Goal: Task Accomplishment & Management: Use online tool/utility

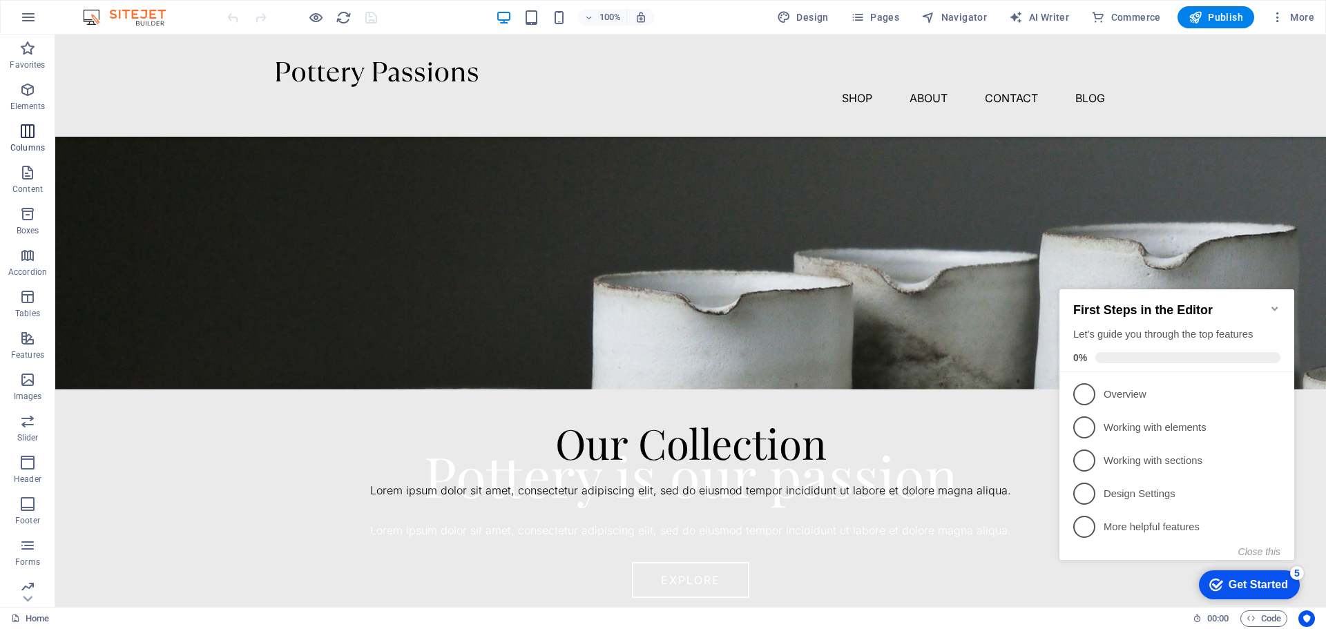
scroll to position [69, 0]
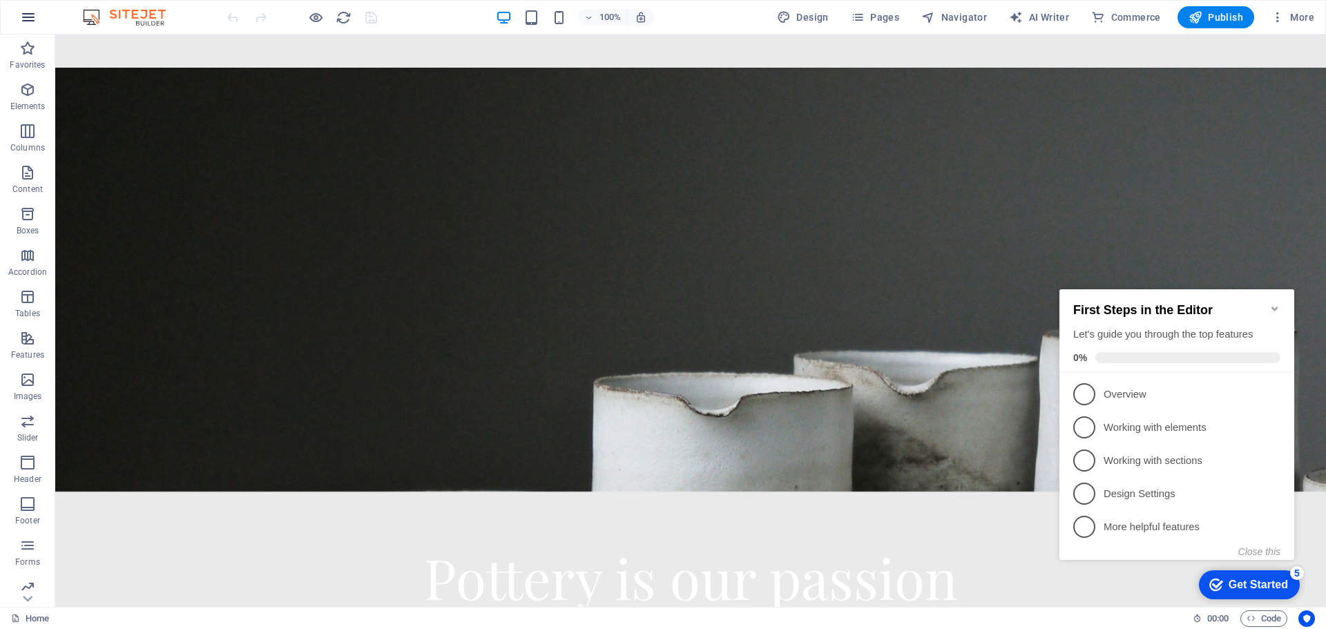
click at [28, 8] on button "button" at bounding box center [28, 17] width 33 height 33
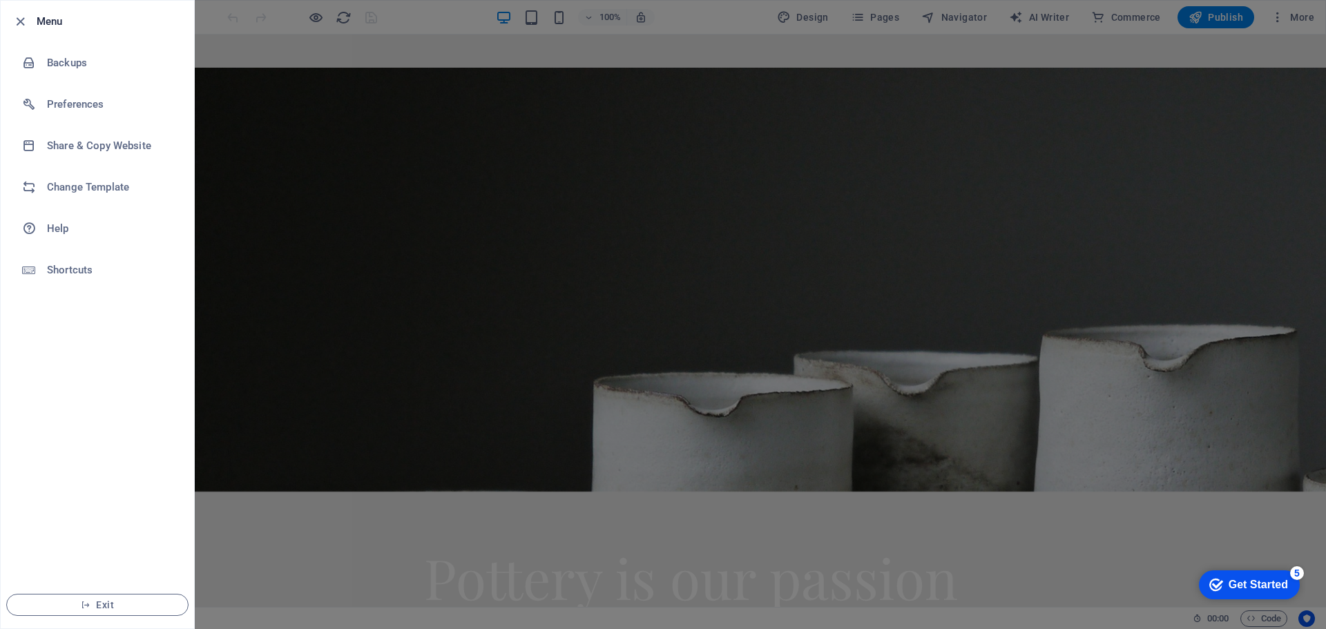
click at [297, 98] on div at bounding box center [663, 314] width 1326 height 629
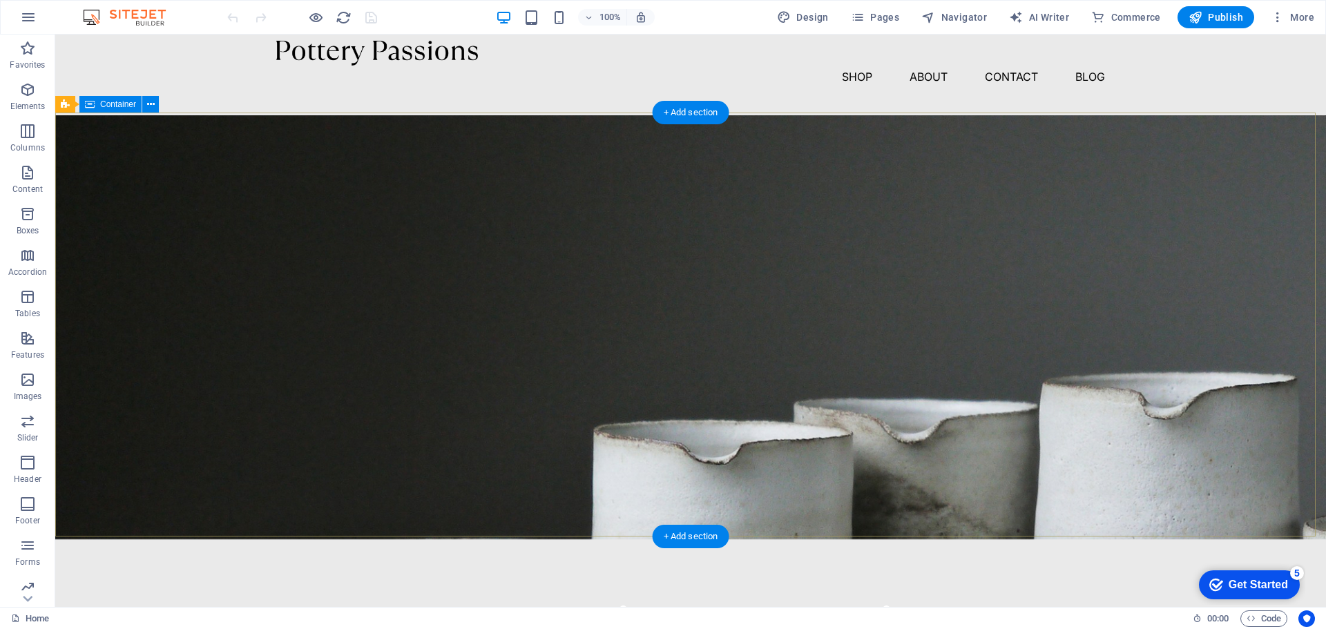
scroll to position [0, 0]
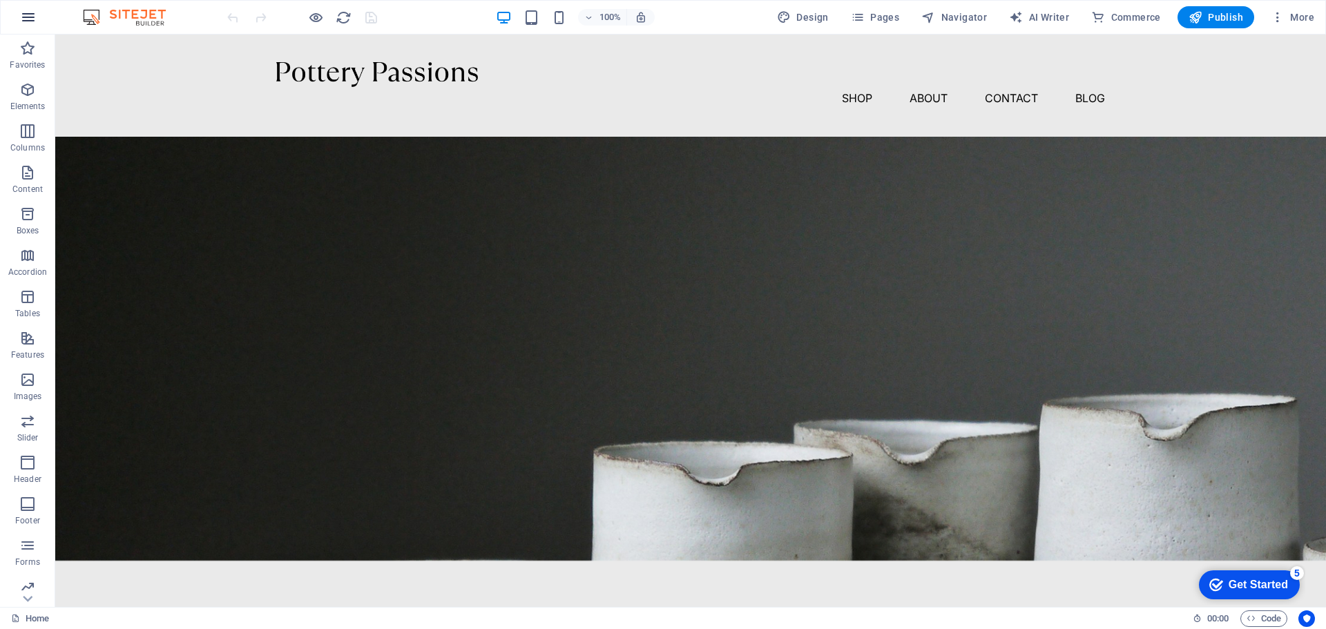
click at [28, 16] on icon "button" at bounding box center [28, 17] width 17 height 17
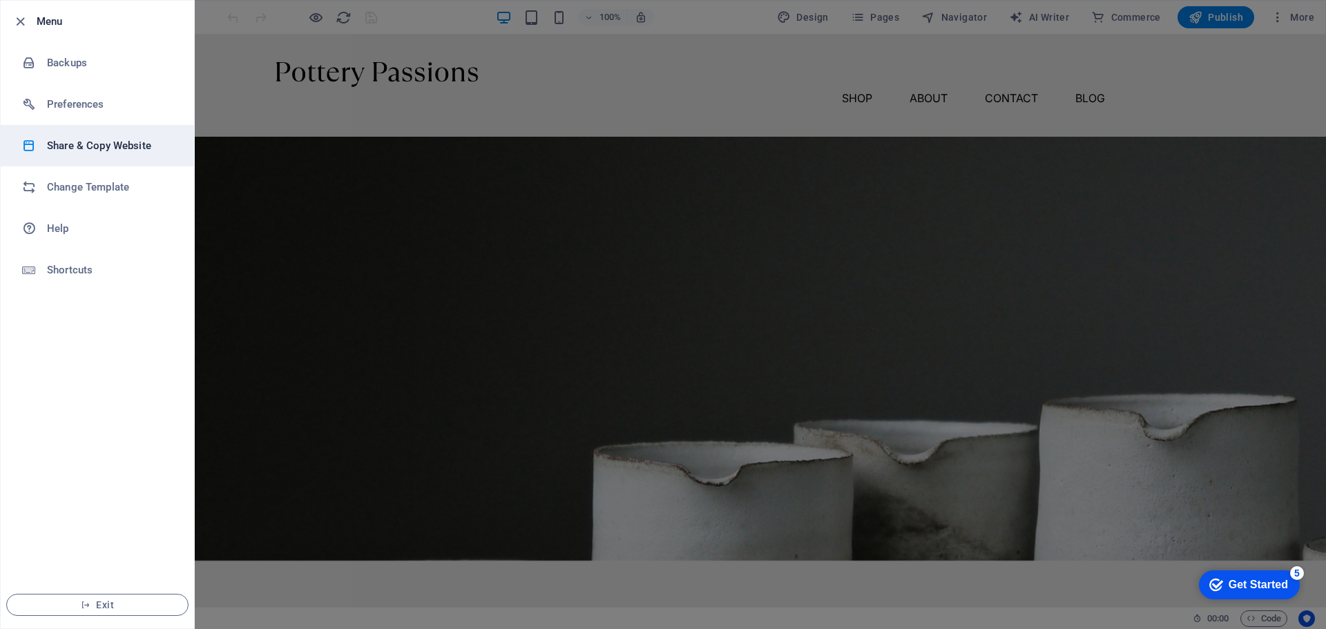
click at [130, 157] on li "Share & Copy Website" at bounding box center [97, 145] width 193 height 41
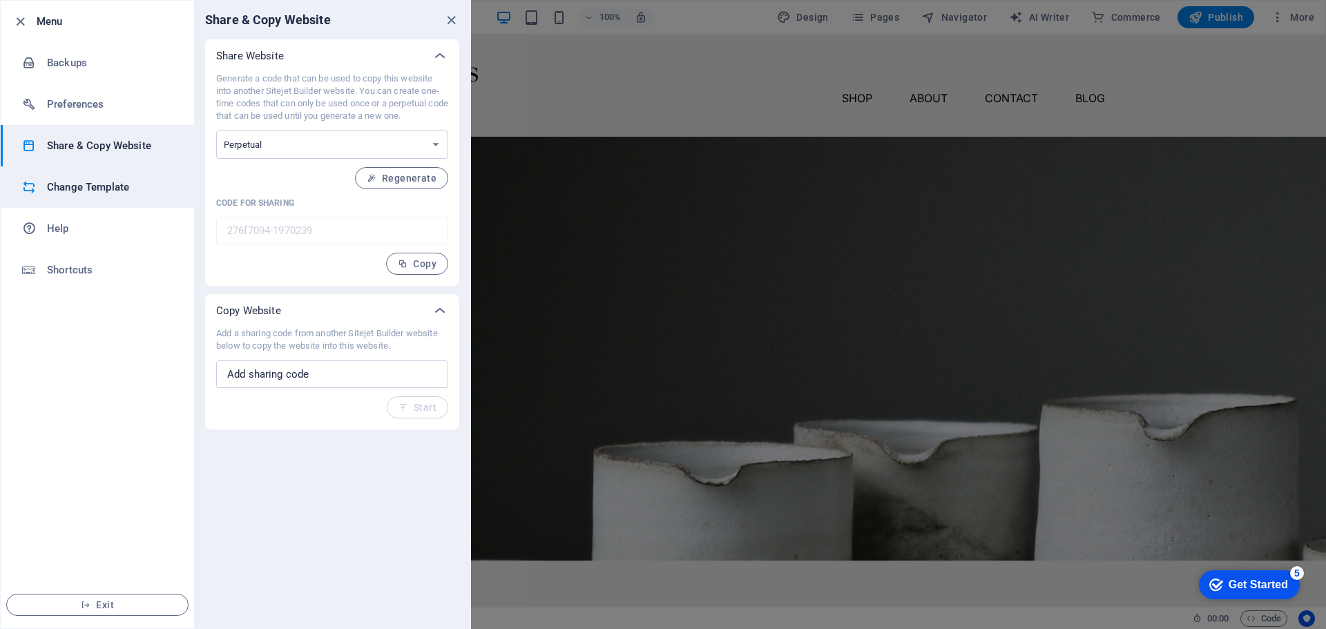
click at [69, 195] on h6 "Change Template" at bounding box center [111, 187] width 128 height 17
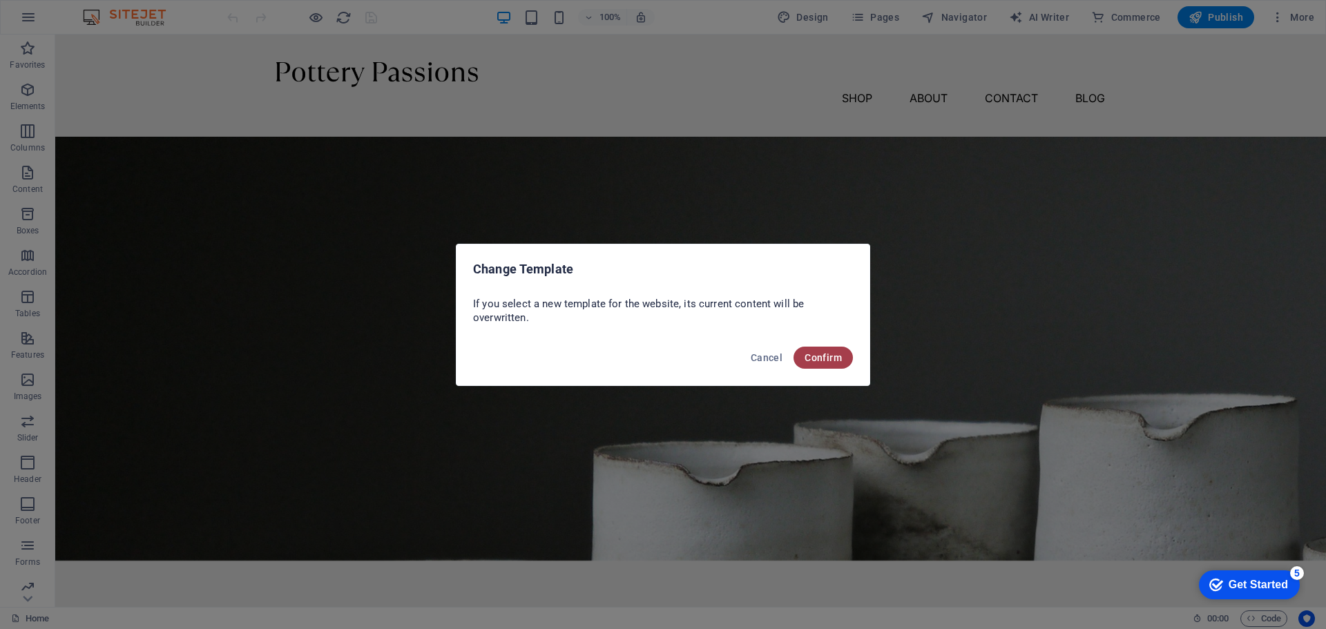
click at [826, 363] on button "Confirm" at bounding box center [822, 358] width 59 height 22
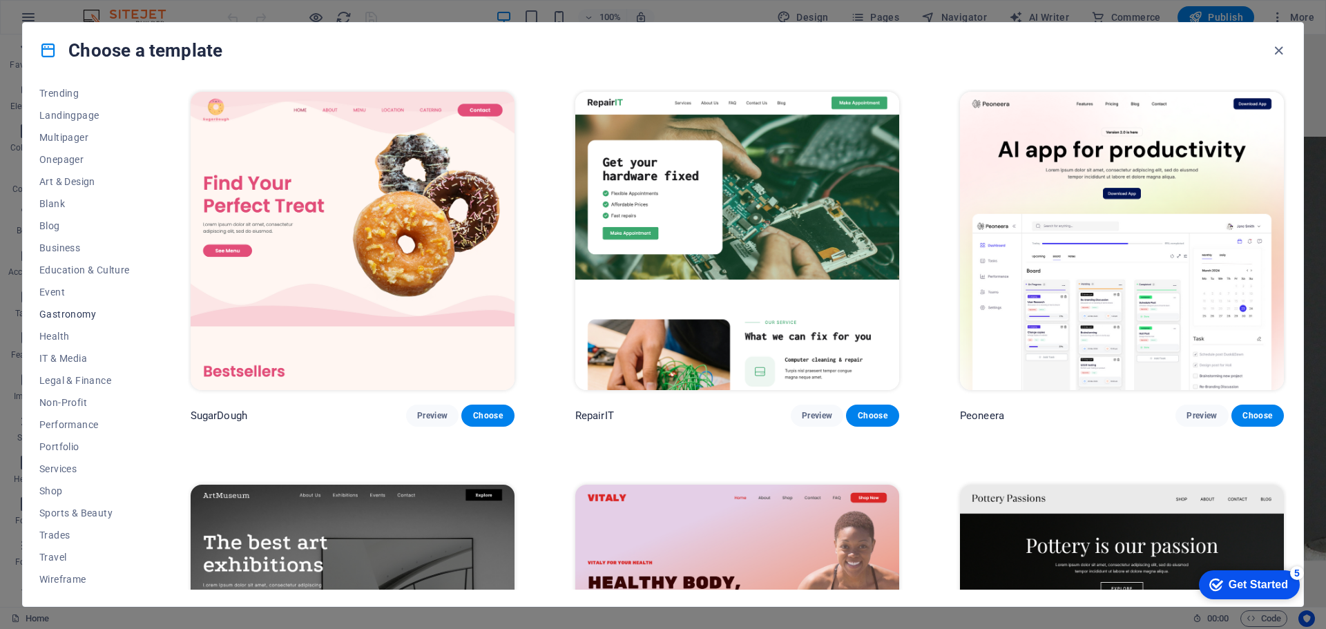
scroll to position [74, 0]
click at [49, 488] on span "Shop" at bounding box center [84, 490] width 90 height 11
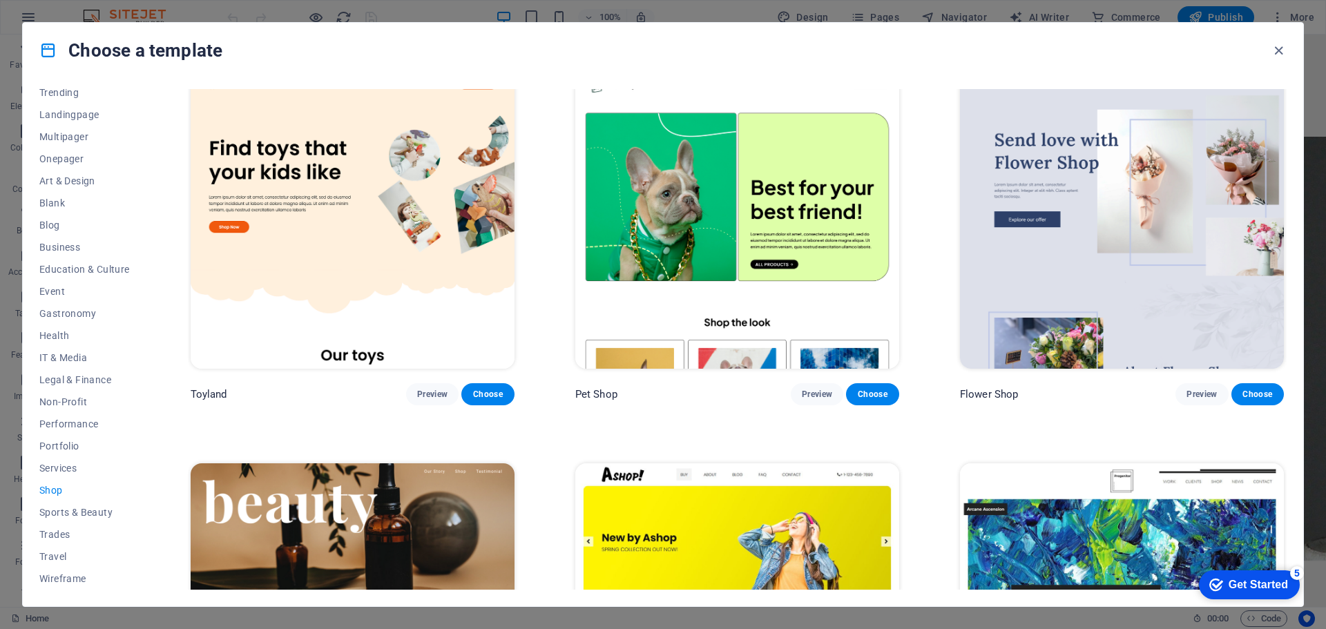
scroll to position [621, 0]
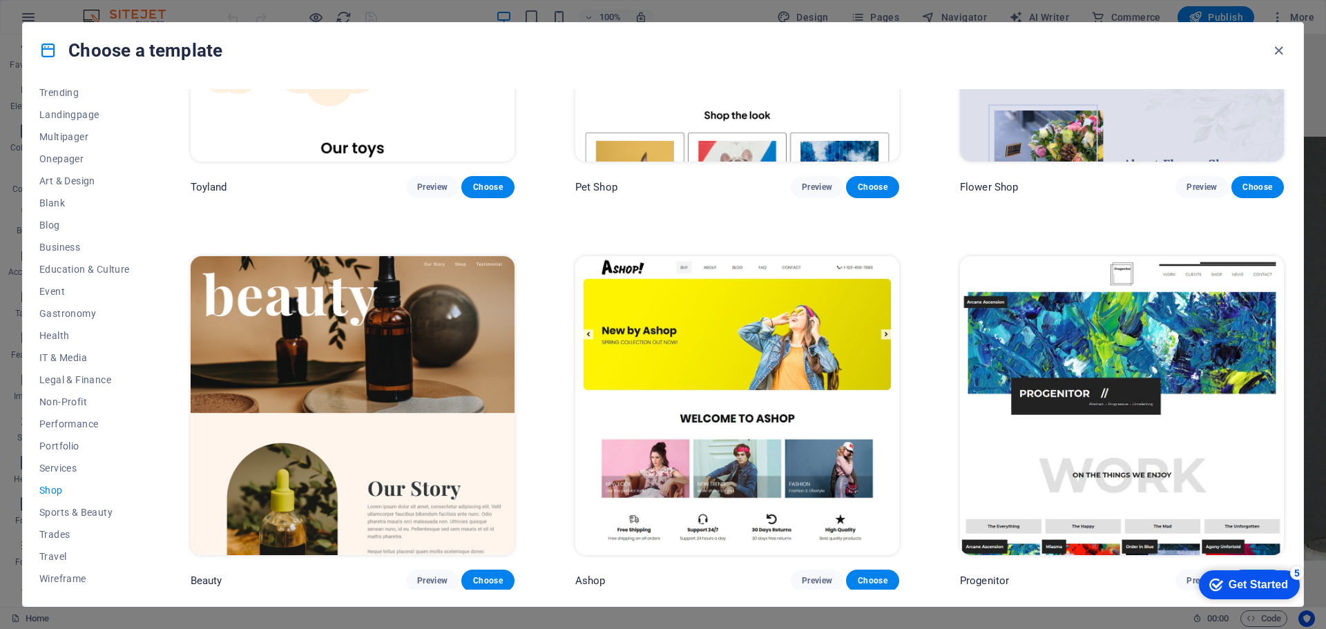
click at [738, 347] on img at bounding box center [737, 405] width 324 height 298
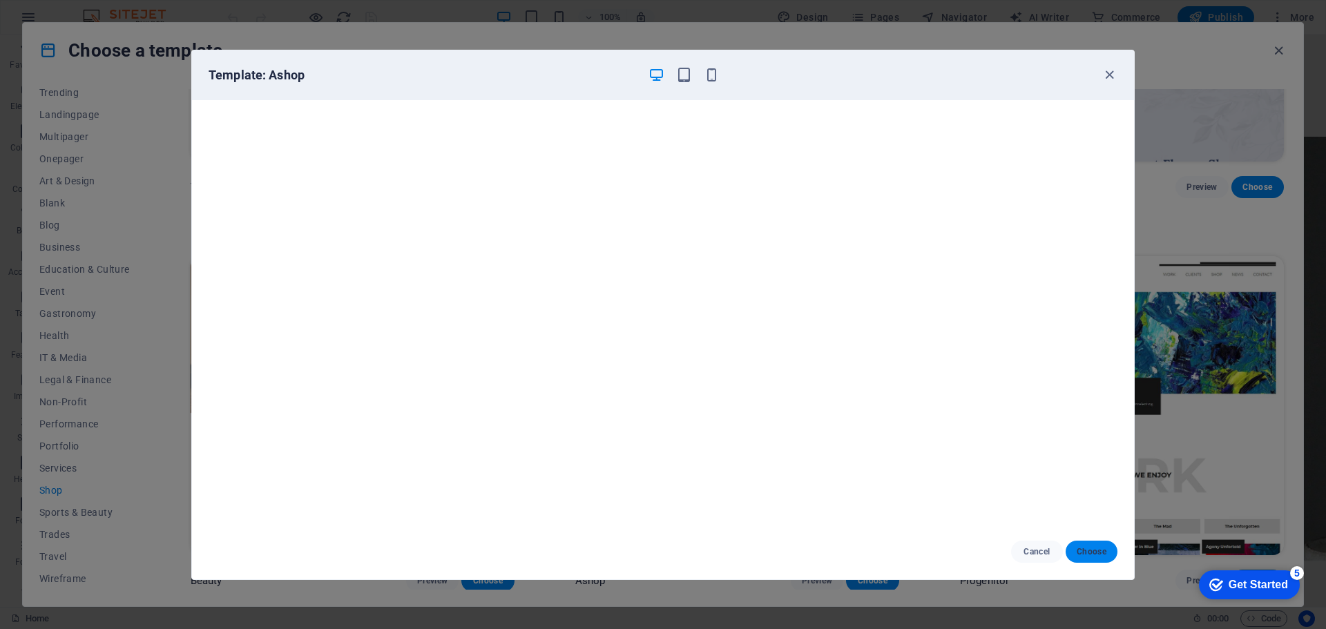
click at [1084, 546] on span "Choose" at bounding box center [1092, 551] width 30 height 11
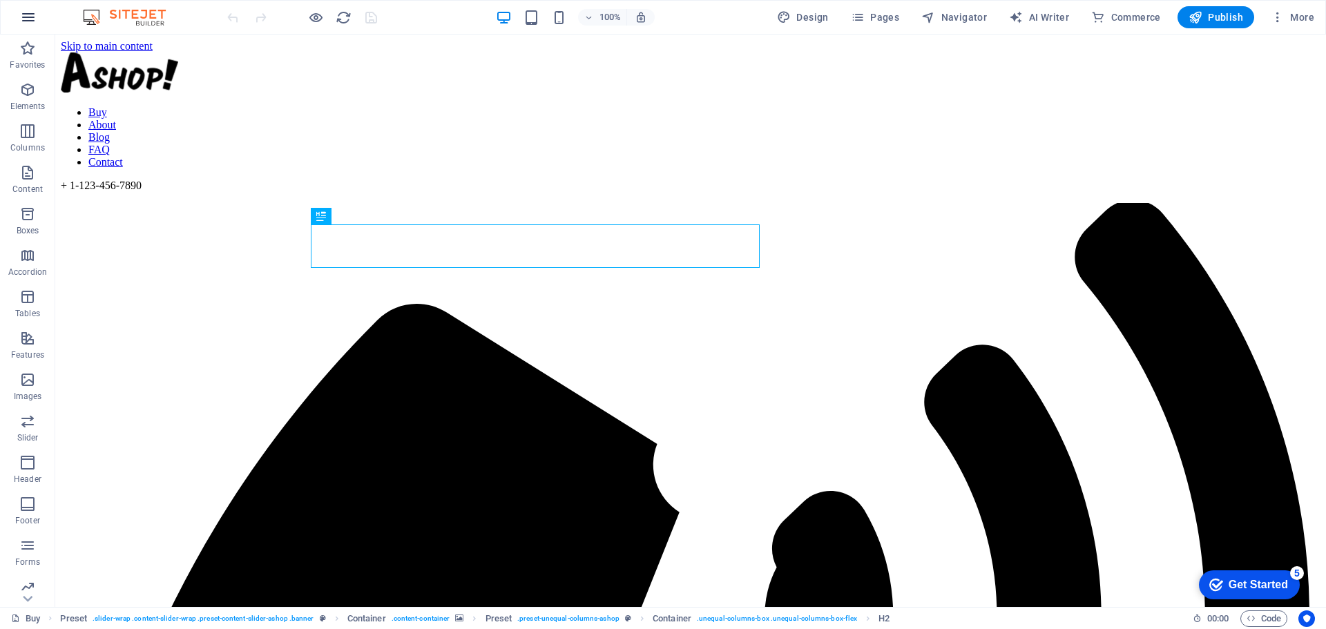
click at [28, 18] on icon "button" at bounding box center [28, 17] width 17 height 17
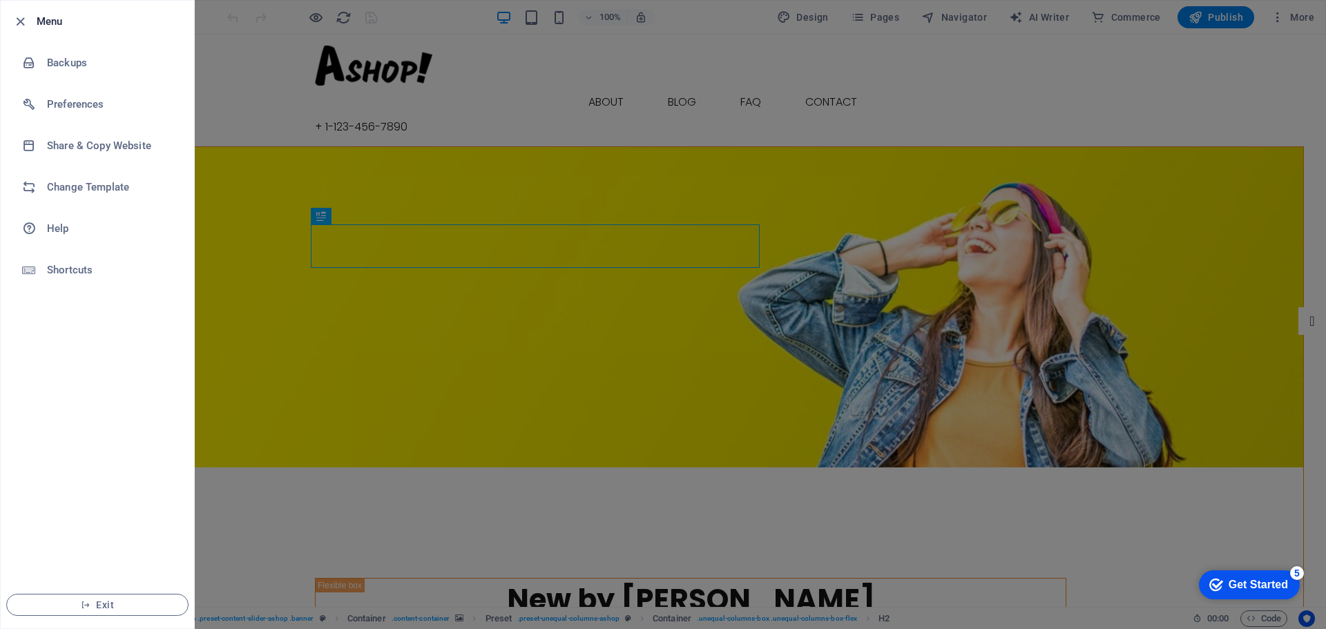
click at [241, 164] on div at bounding box center [663, 314] width 1326 height 629
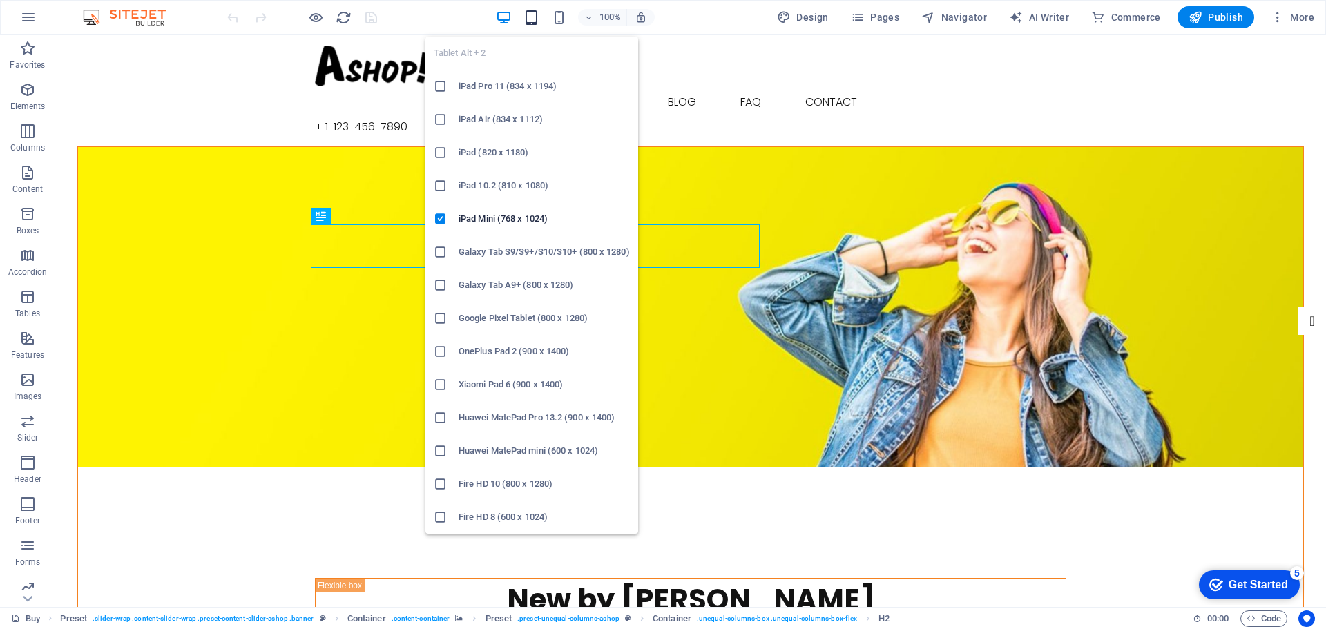
click at [530, 11] on icon "button" at bounding box center [531, 18] width 16 height 16
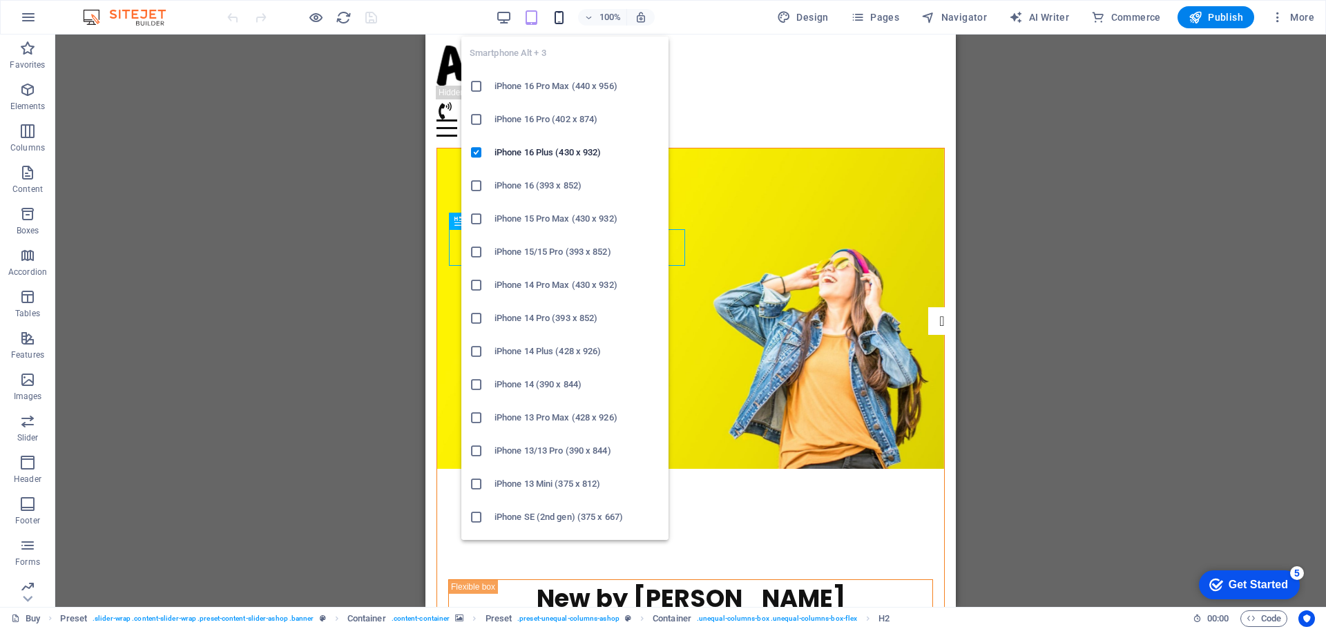
click at [554, 12] on icon "button" at bounding box center [559, 18] width 16 height 16
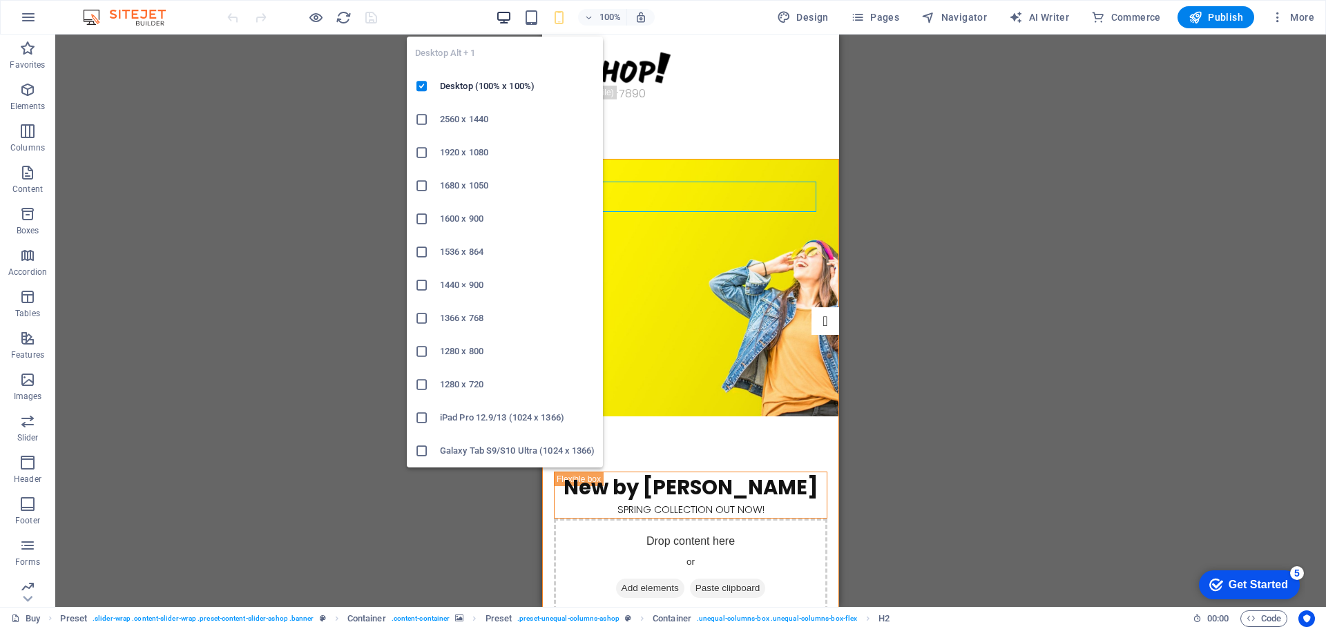
click at [512, 12] on icon "button" at bounding box center [504, 18] width 16 height 16
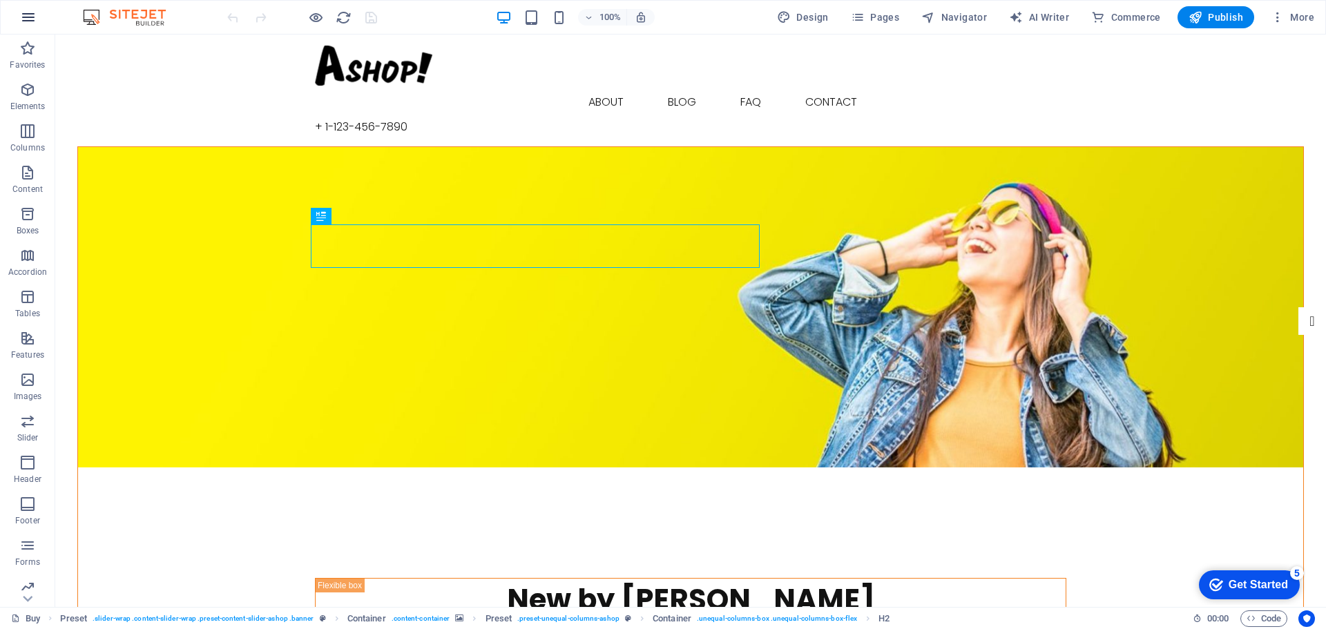
click at [31, 16] on icon "button" at bounding box center [28, 17] width 17 height 17
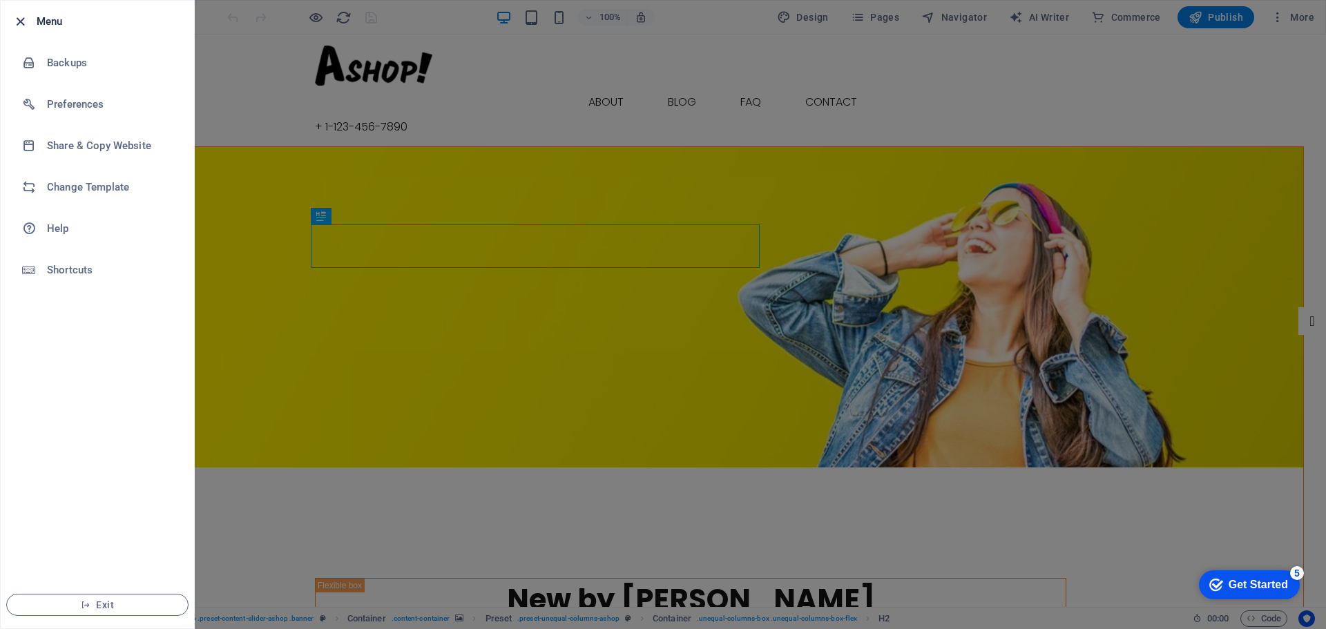
click at [26, 14] on icon "button" at bounding box center [20, 22] width 16 height 16
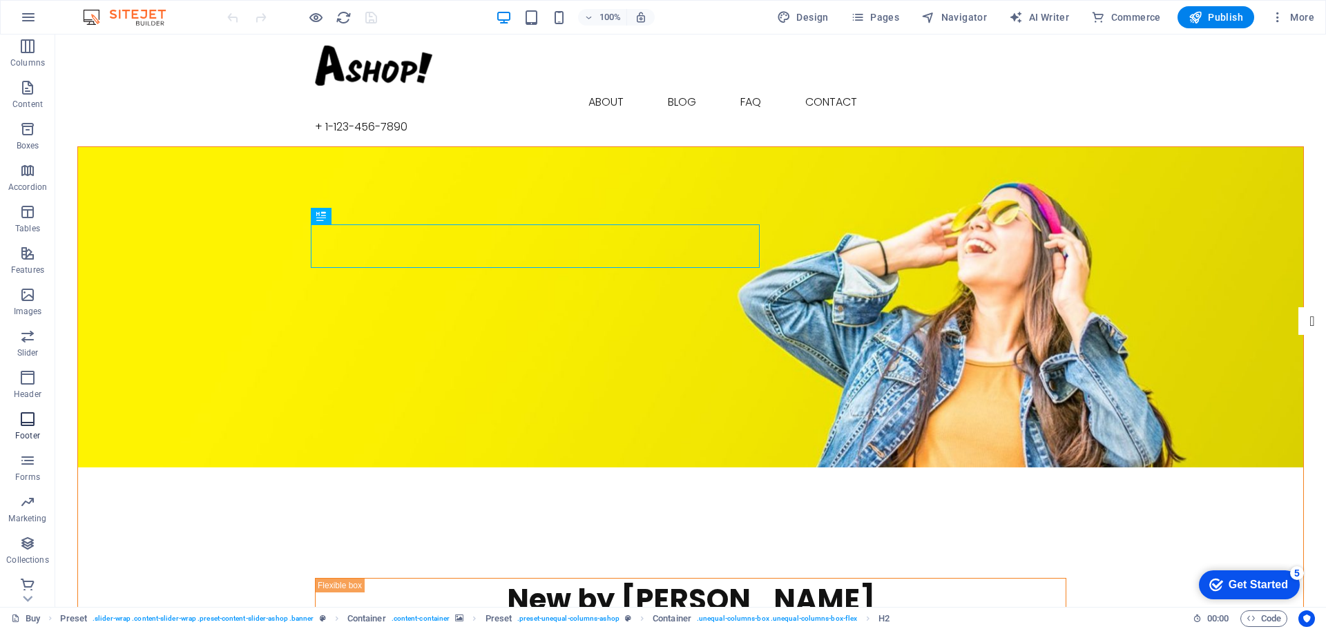
scroll to position [90, 0]
click at [23, 579] on icon "button" at bounding box center [27, 579] width 17 height 17
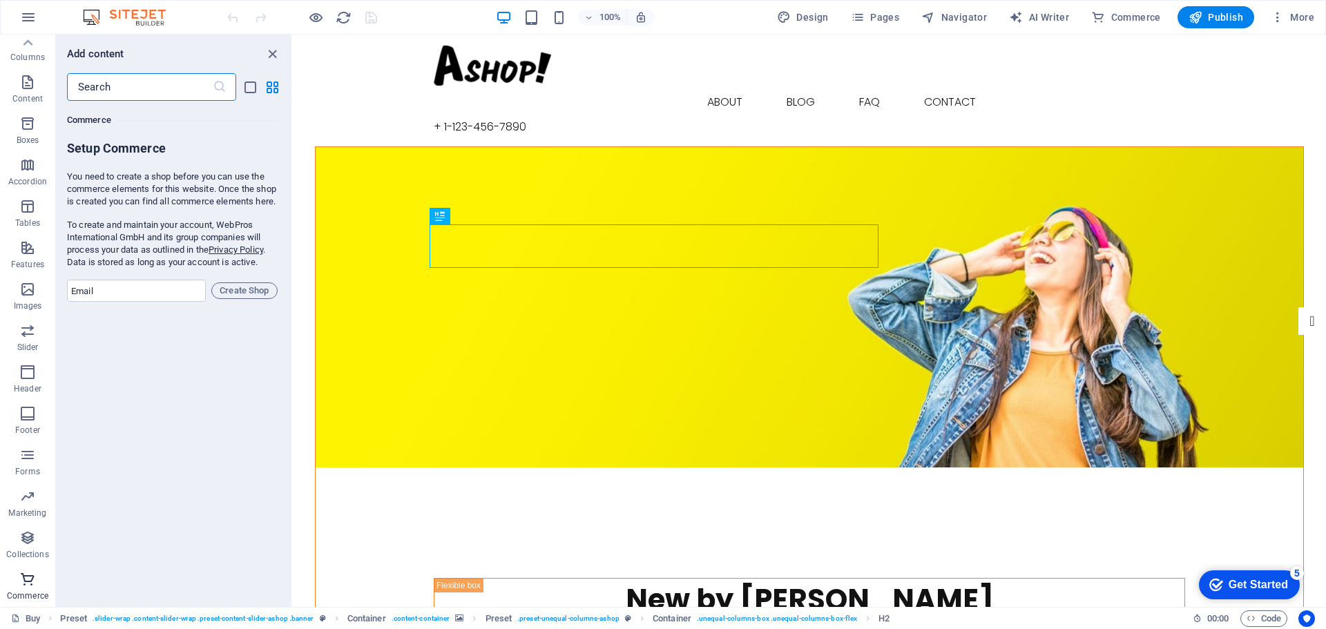
scroll to position [13307, 0]
click at [137, 302] on input "email" at bounding box center [136, 291] width 139 height 22
click at [142, 302] on input "email" at bounding box center [136, 291] width 139 height 22
type input "[EMAIL_ADDRESS][DOMAIN_NAME]"
click at [231, 299] on span "Create Shop" at bounding box center [245, 290] width 54 height 17
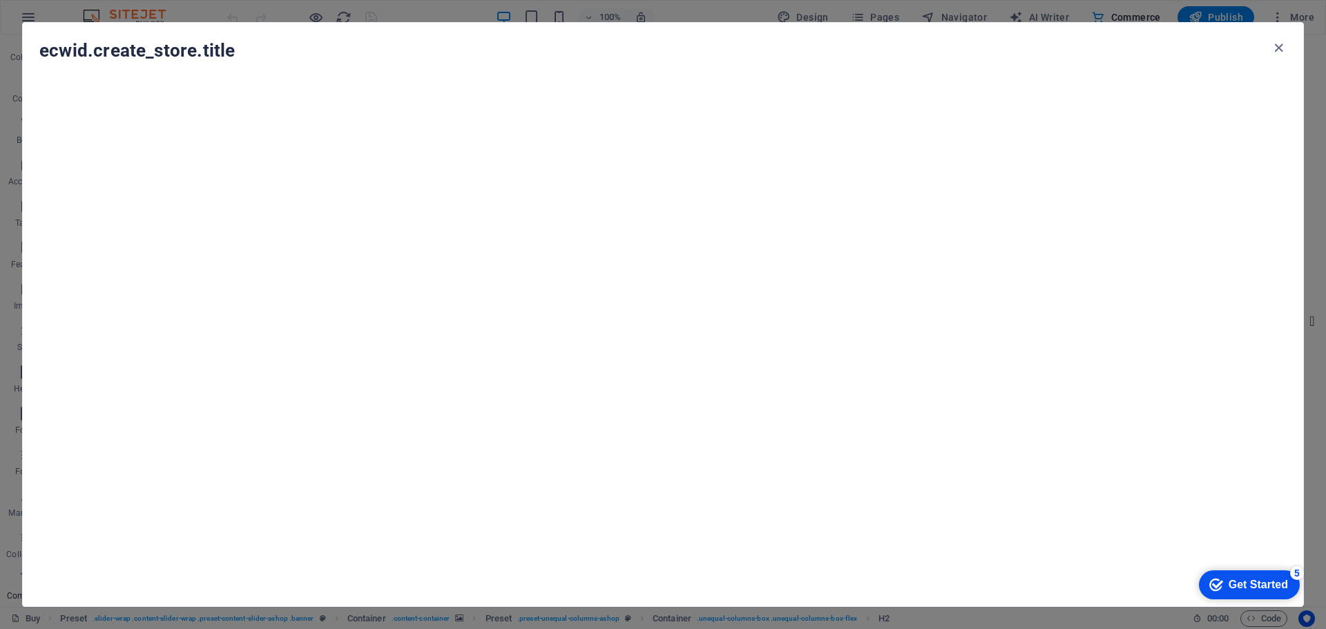
click at [1219, 581] on icon "Get Started 5 items remaining, 0% complete" at bounding box center [1216, 585] width 14 height 12
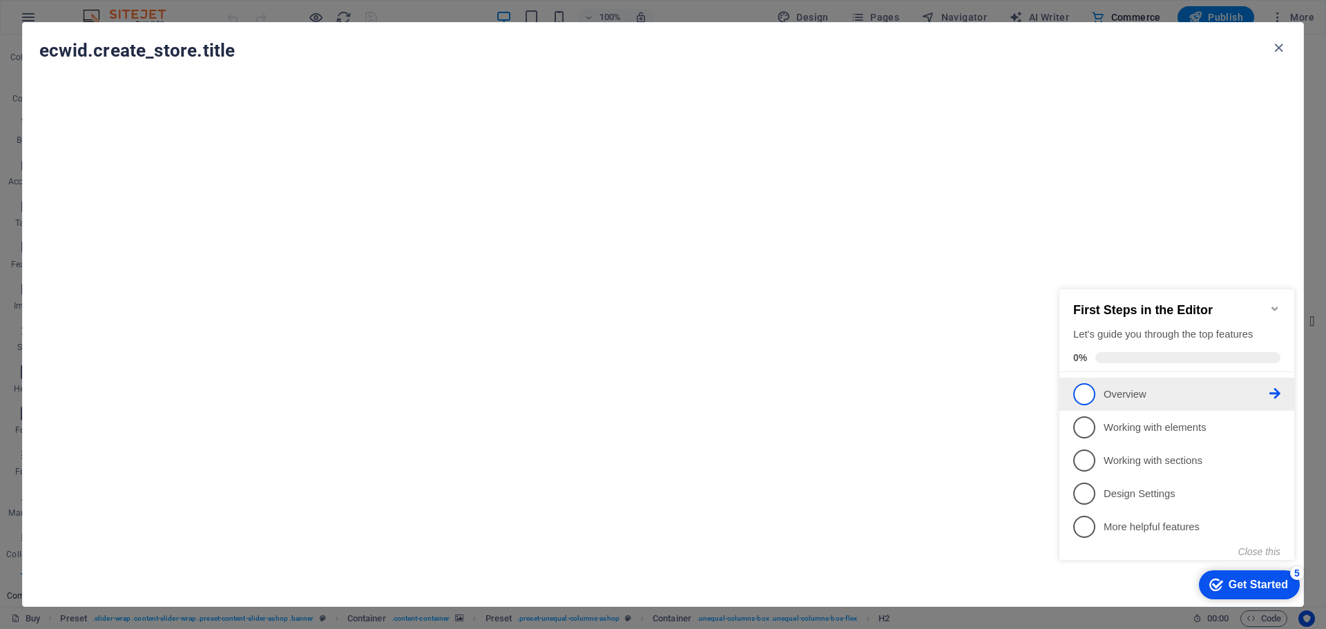
click at [1106, 399] on p "Overview - incomplete" at bounding box center [1186, 394] width 166 height 15
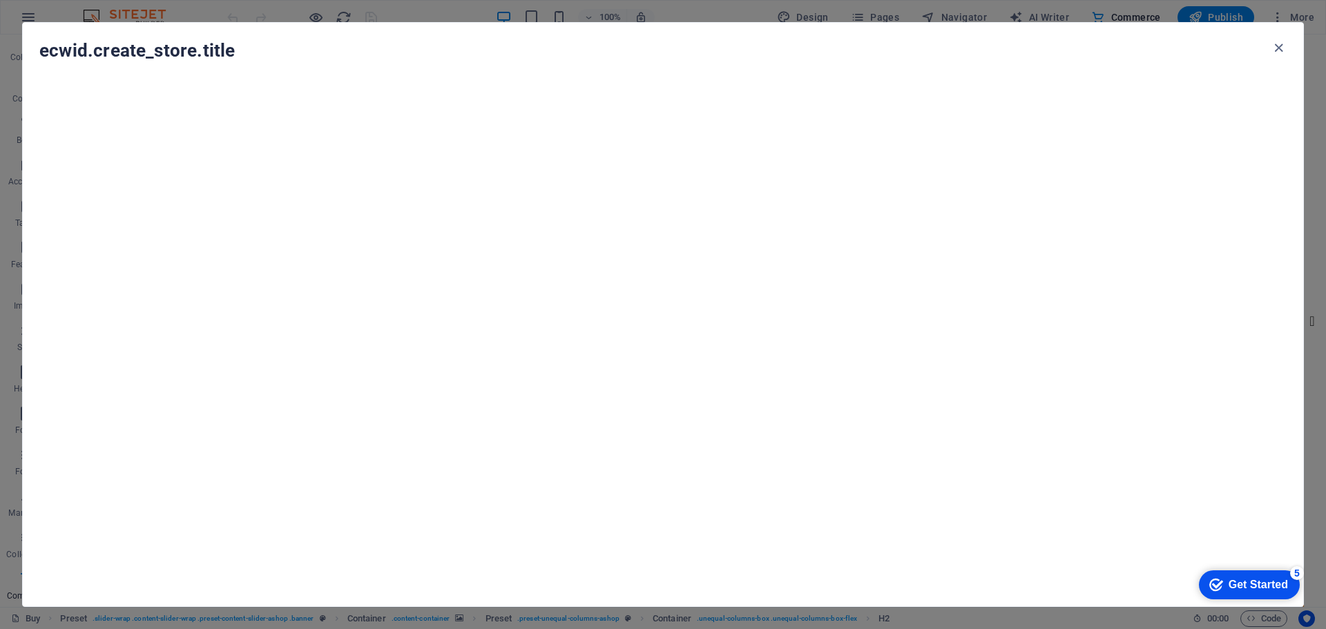
scroll to position [0, 0]
click at [1235, 580] on div "Get Started" at bounding box center [1257, 585] width 59 height 12
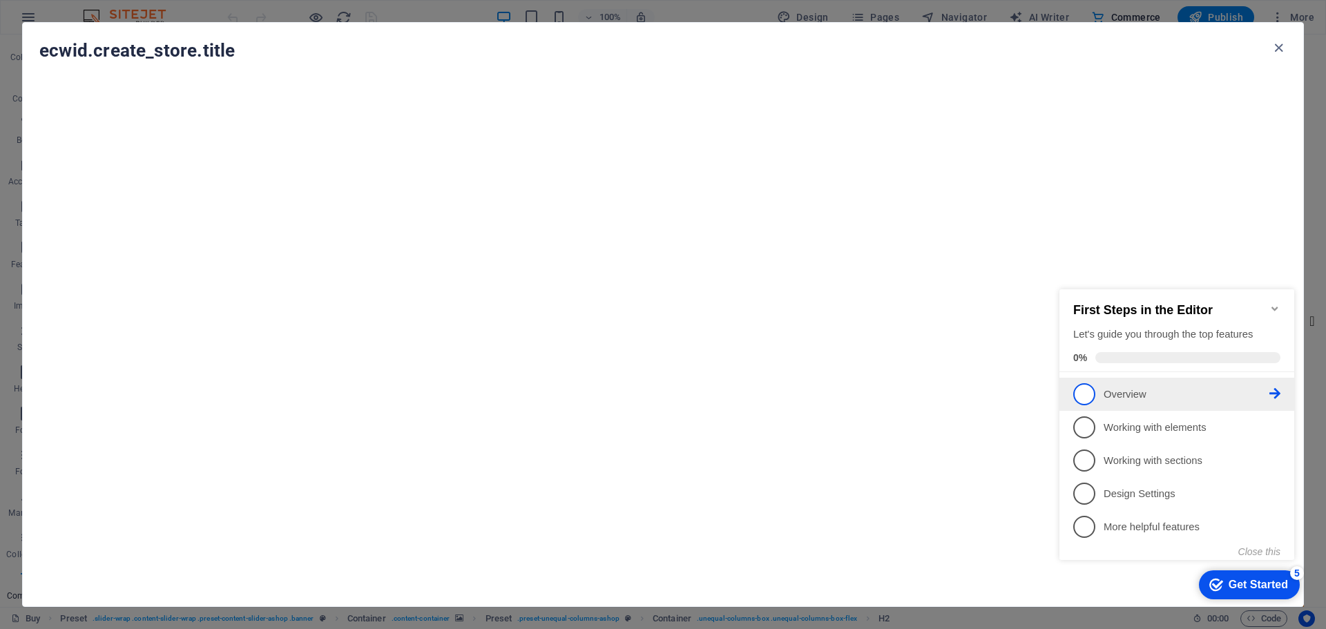
click at [1091, 403] on li "1 Overview - incomplete" at bounding box center [1176, 394] width 235 height 33
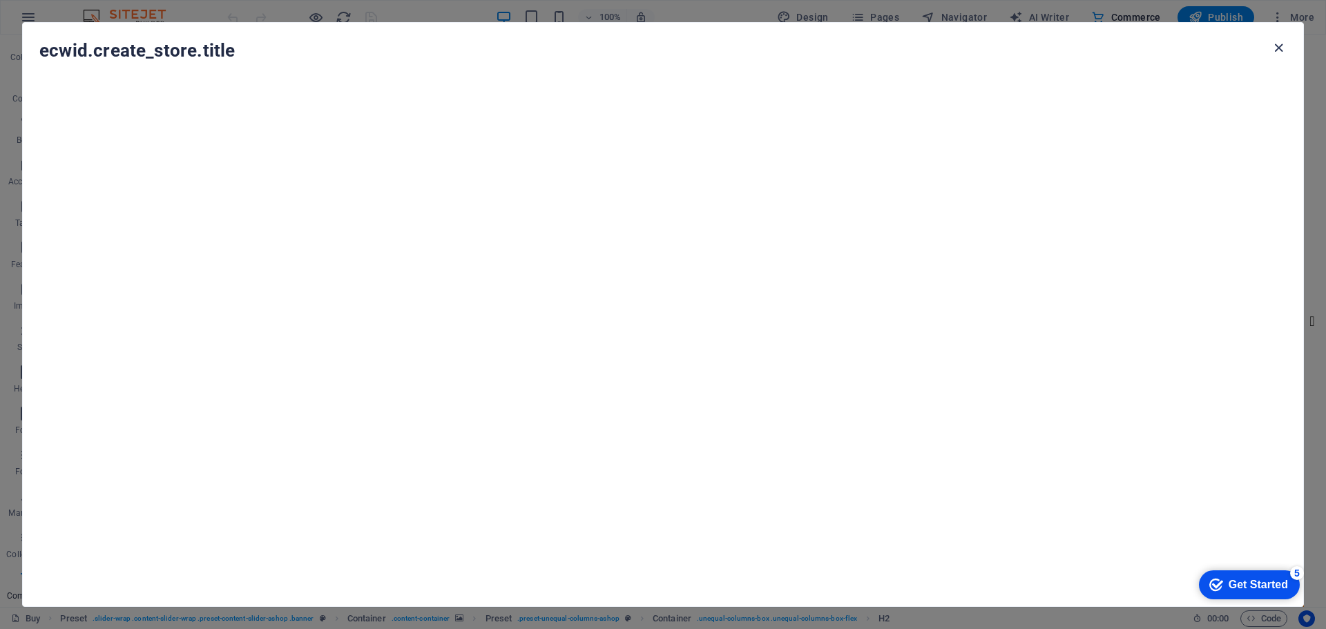
click at [1281, 52] on icon "button" at bounding box center [1279, 48] width 16 height 16
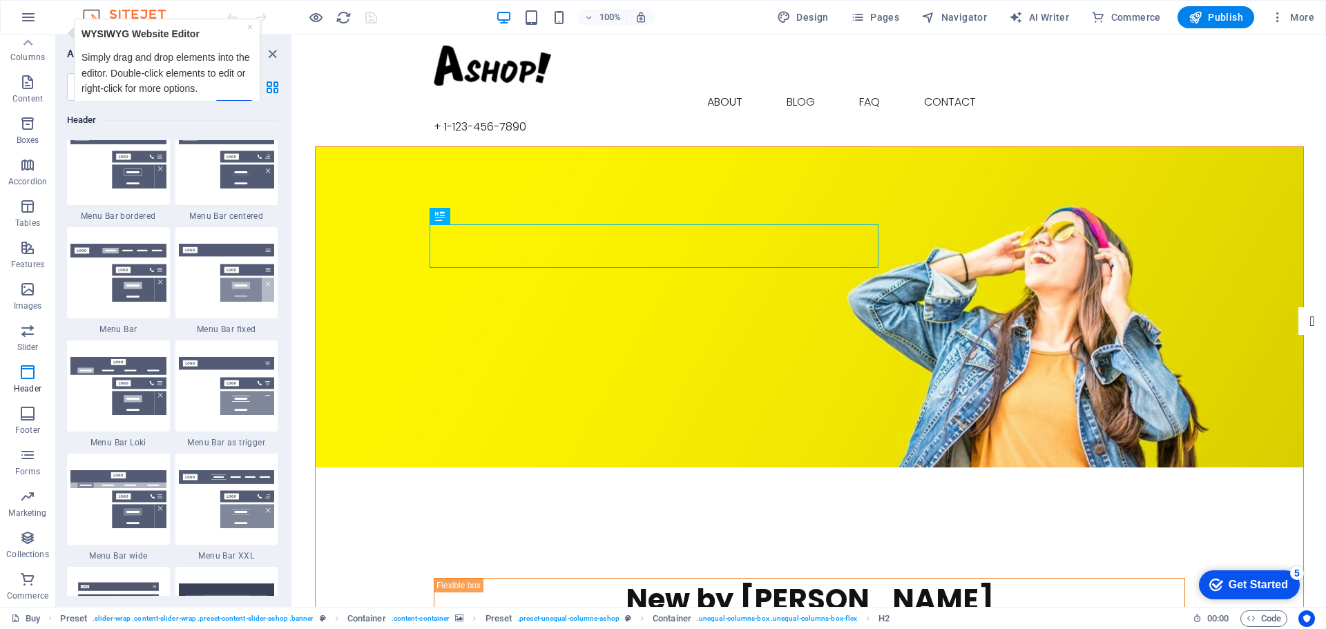
scroll to position [8335, 0]
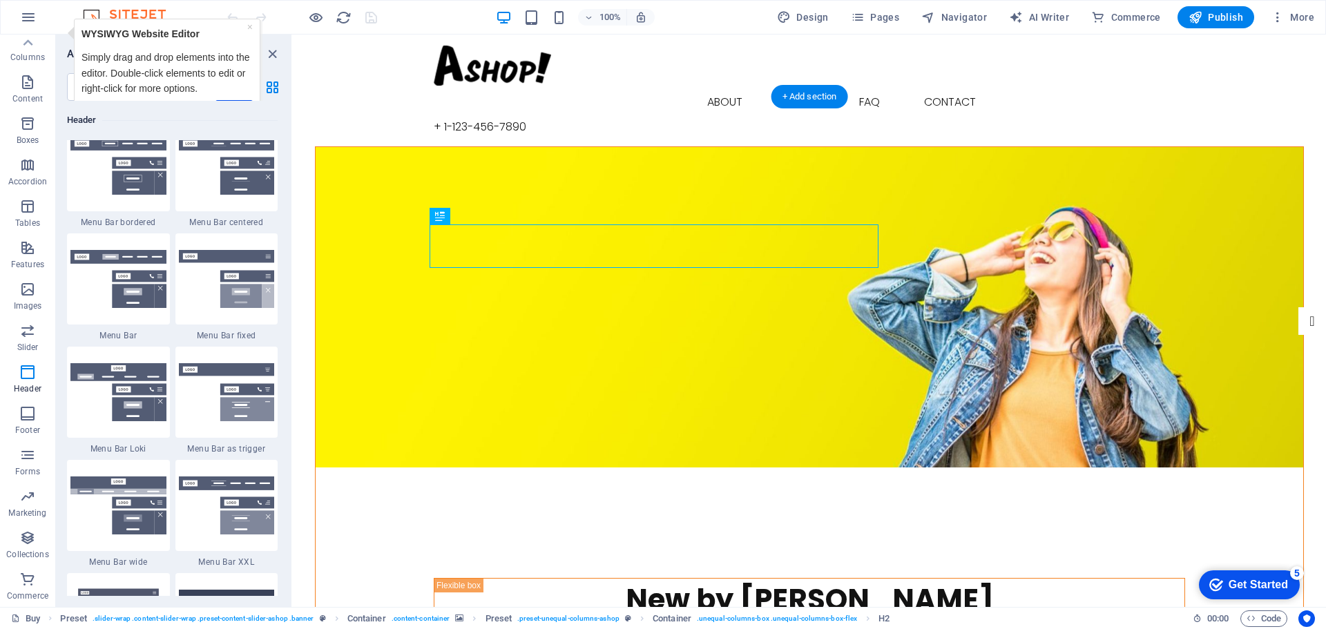
click at [624, 147] on figure at bounding box center [809, 307] width 987 height 320
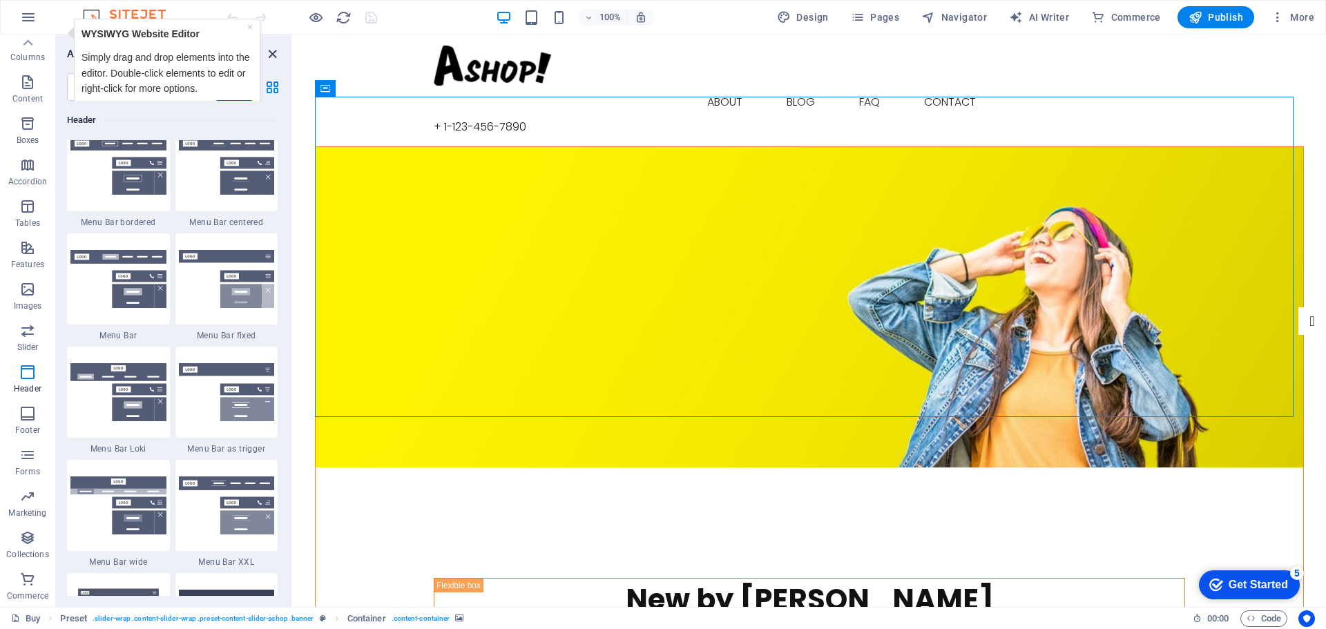
click at [268, 48] on icon "close panel" at bounding box center [272, 54] width 16 height 16
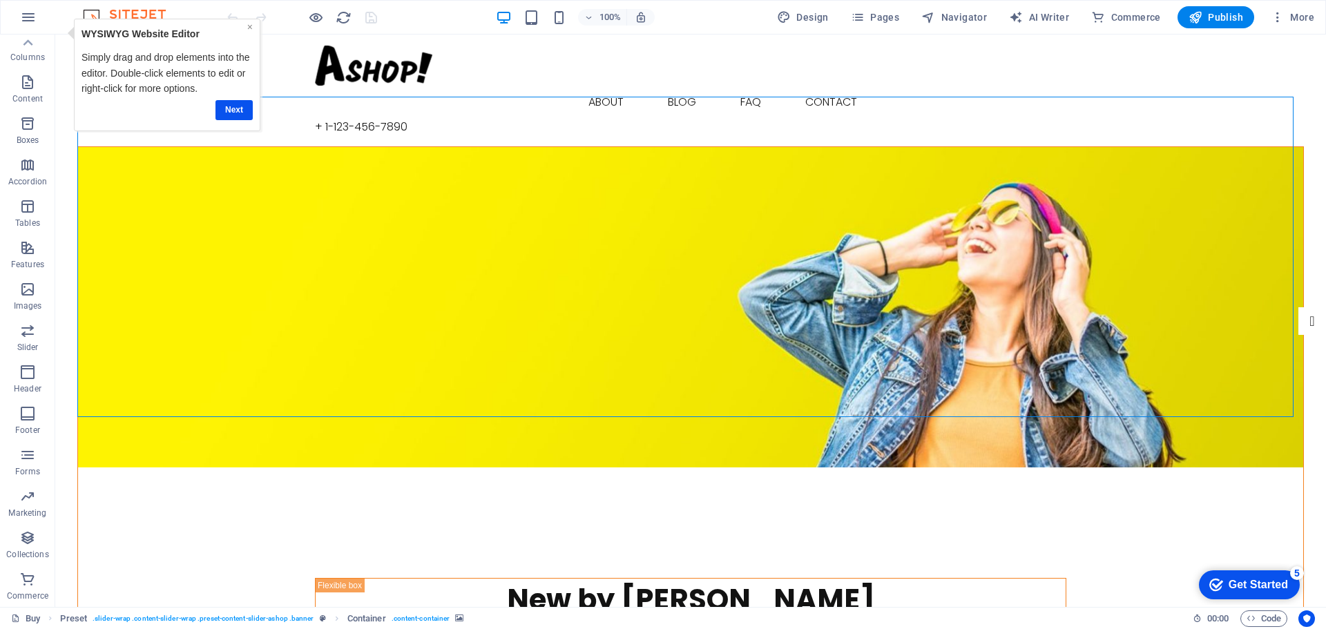
click at [247, 29] on link "×" at bounding box center [250, 26] width 6 height 11
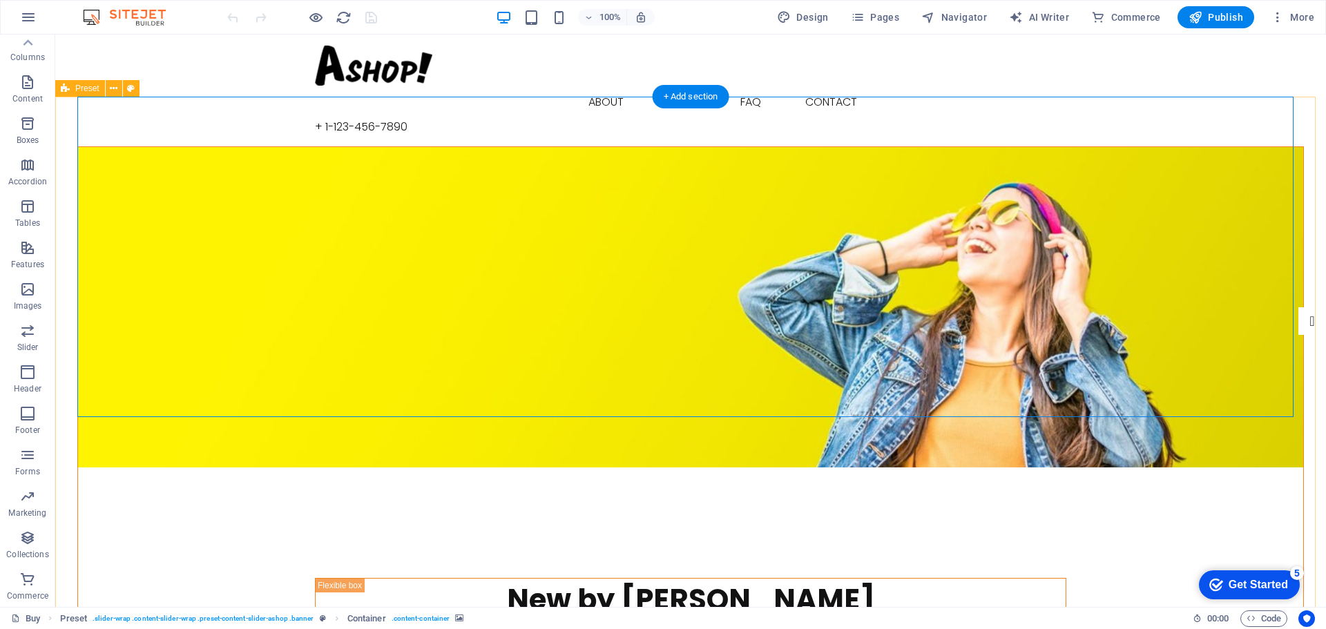
click at [1188, 213] on figure at bounding box center [690, 307] width 1225 height 320
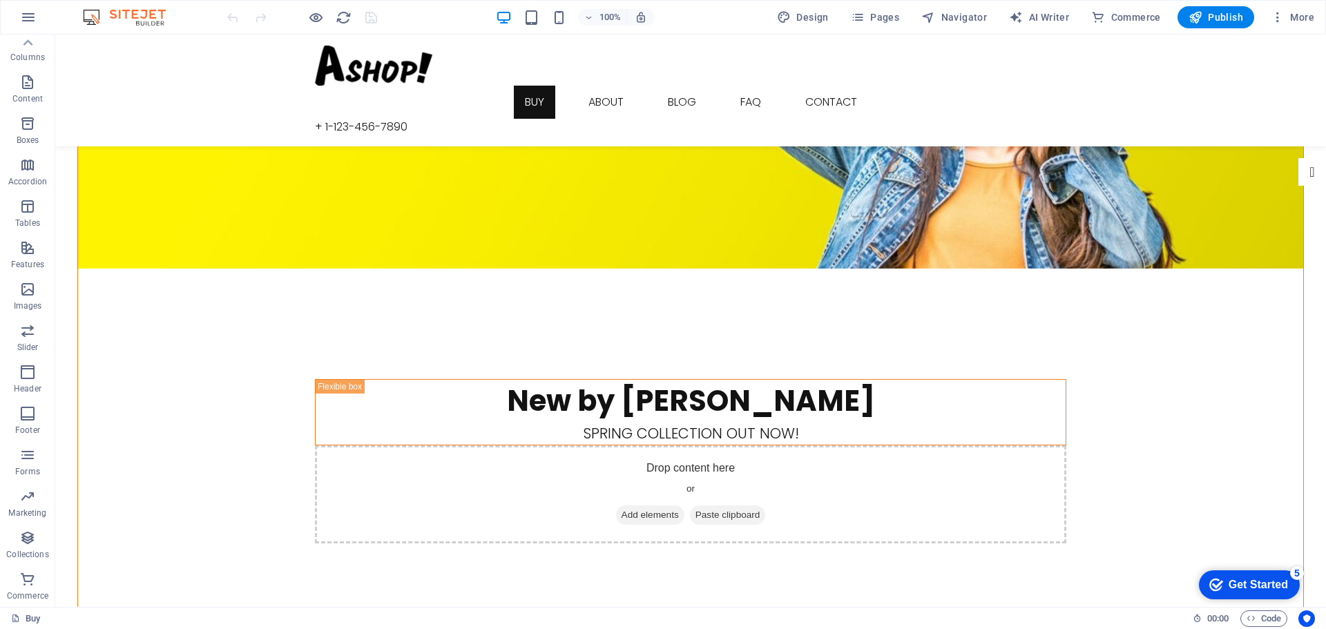
scroll to position [0, 0]
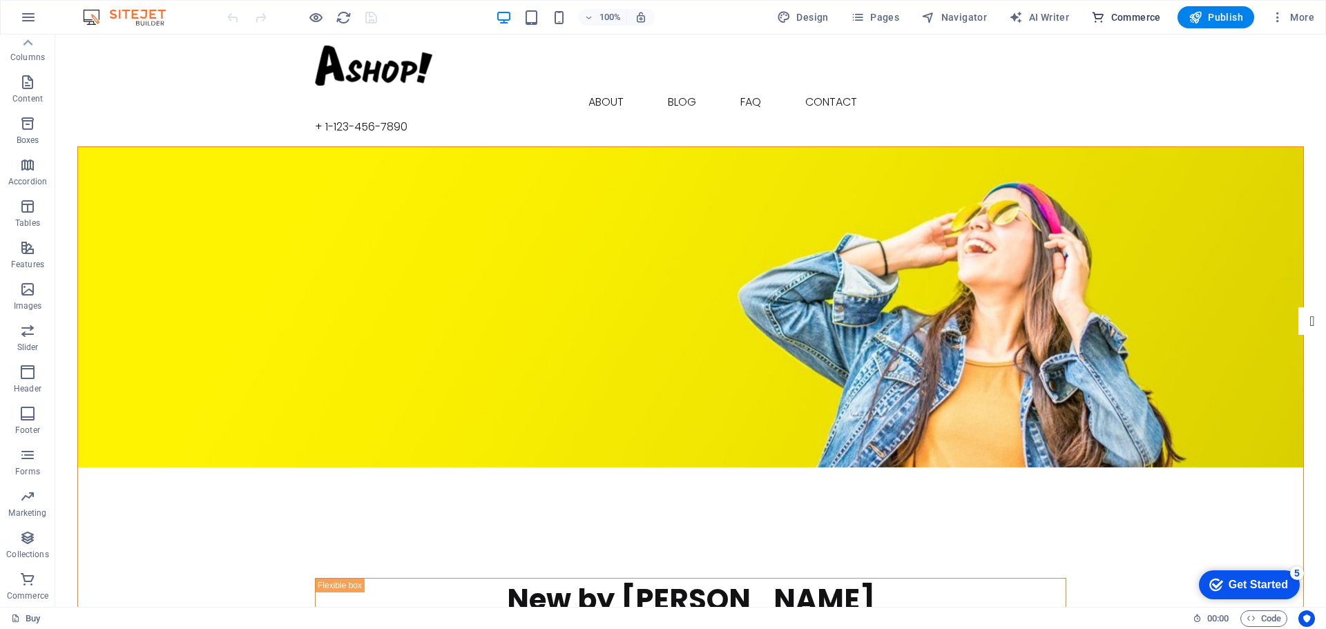
click at [1120, 13] on span "Commerce" at bounding box center [1126, 17] width 70 height 14
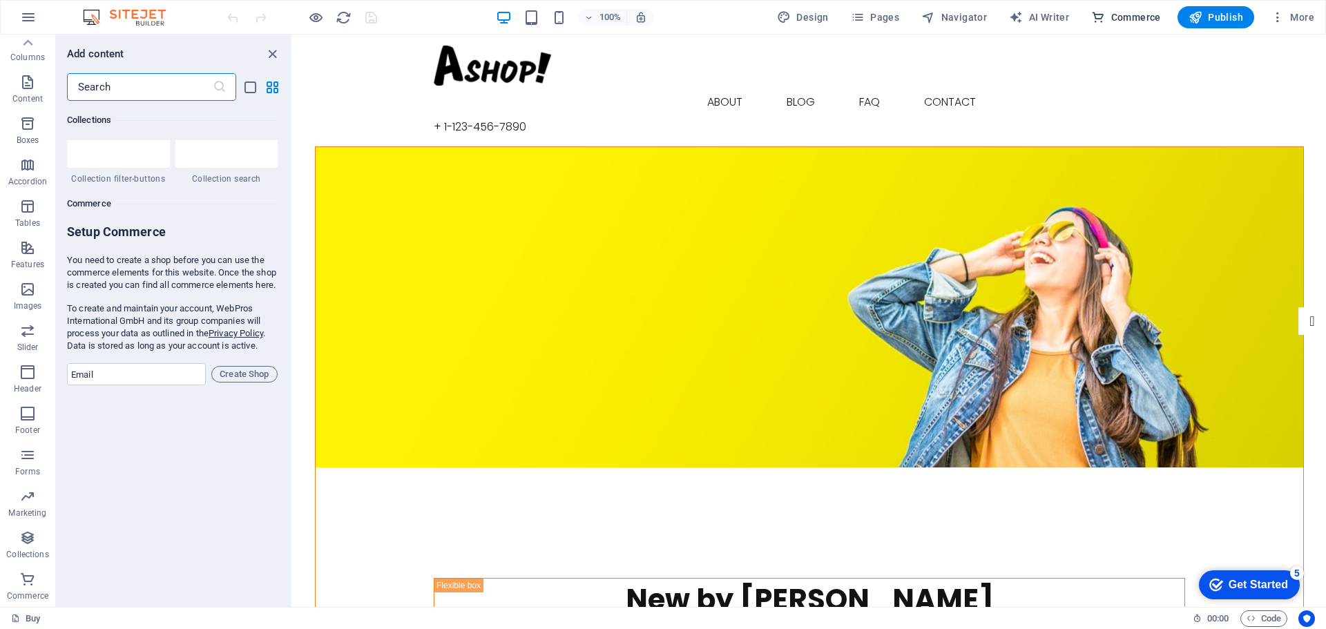
scroll to position [13307, 0]
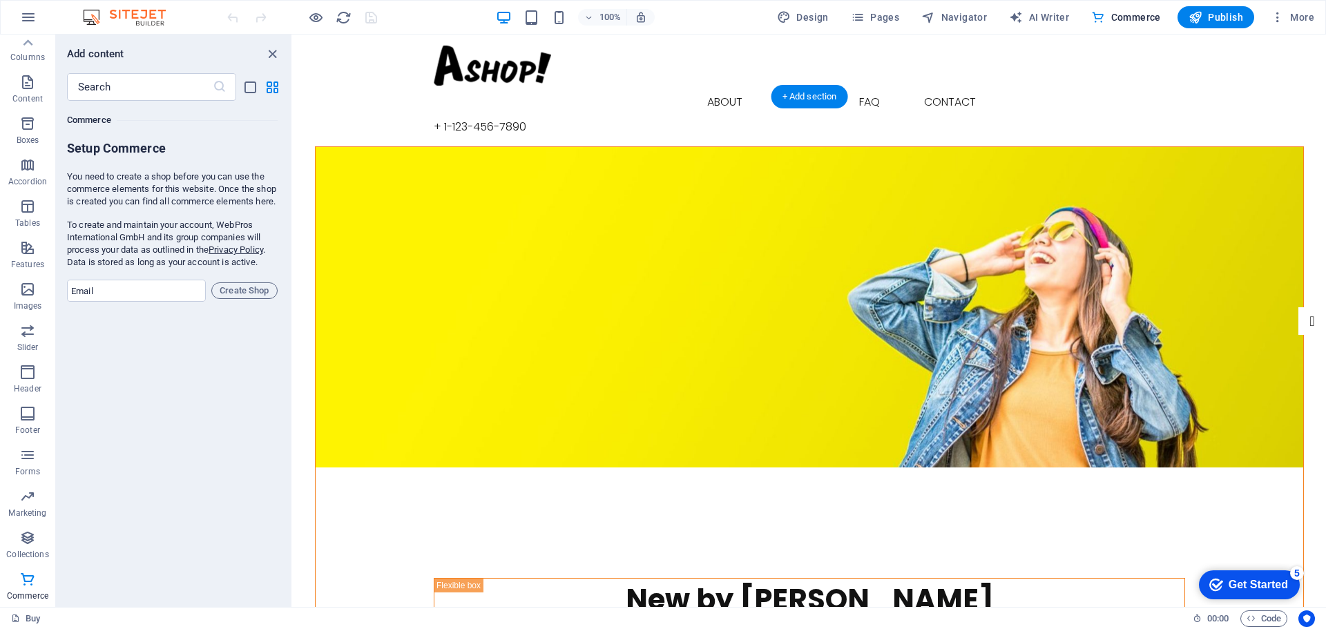
click at [1026, 196] on figure at bounding box center [809, 307] width 987 height 320
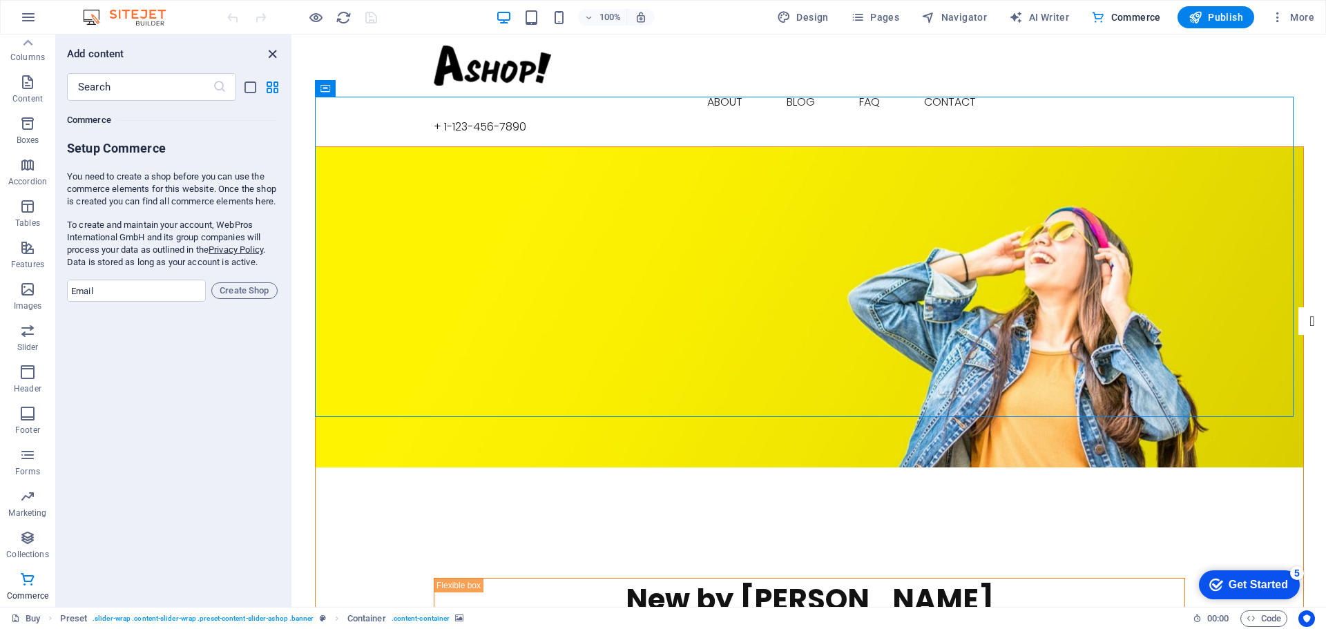
click at [270, 48] on icon "close panel" at bounding box center [272, 54] width 16 height 16
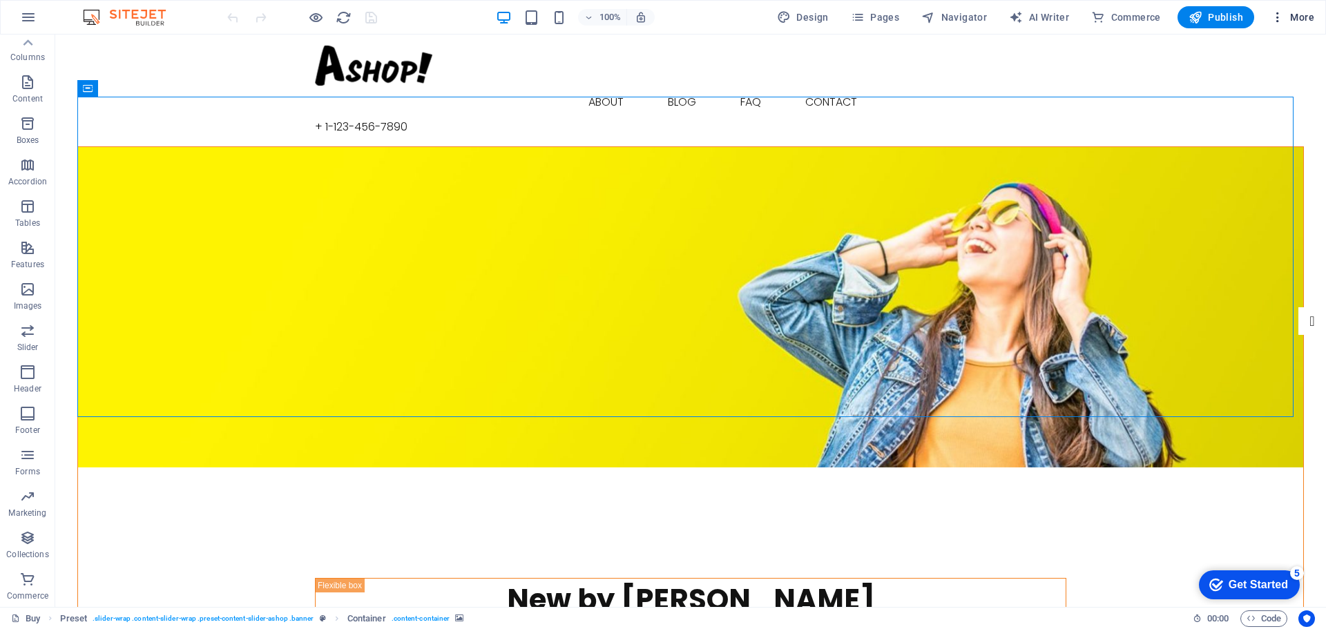
click at [1292, 15] on span "More" at bounding box center [1293, 17] width 44 height 14
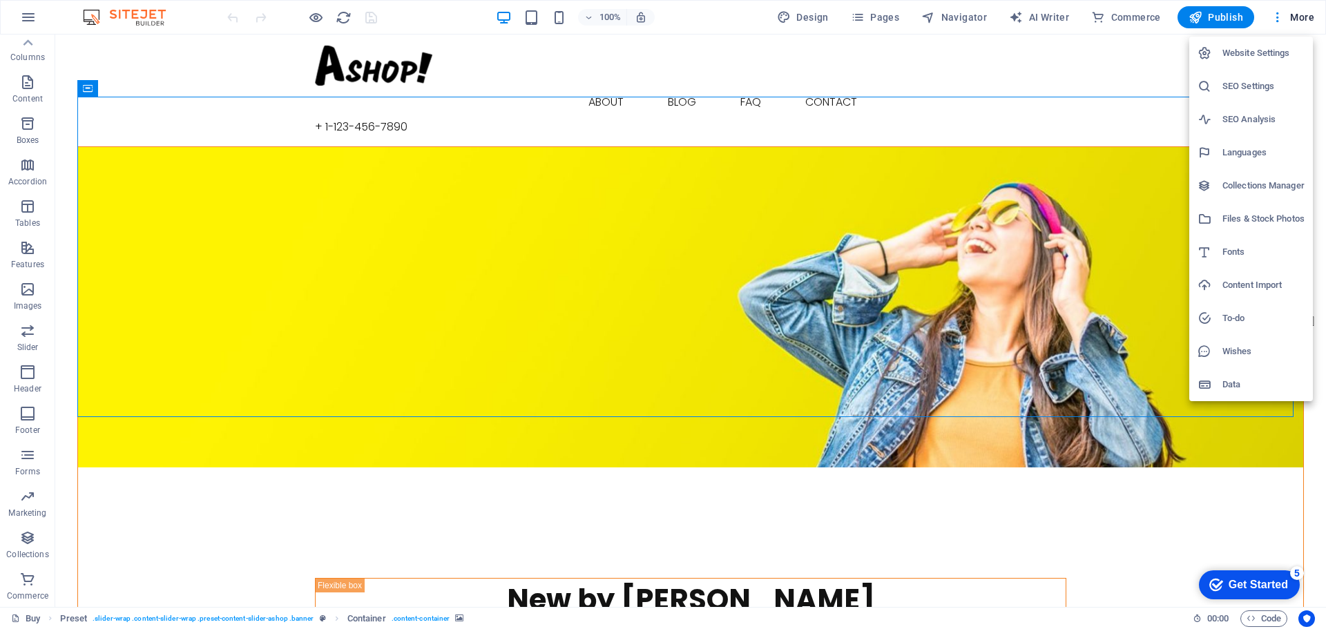
click at [1248, 52] on h6 "Website Settings" at bounding box center [1263, 53] width 82 height 17
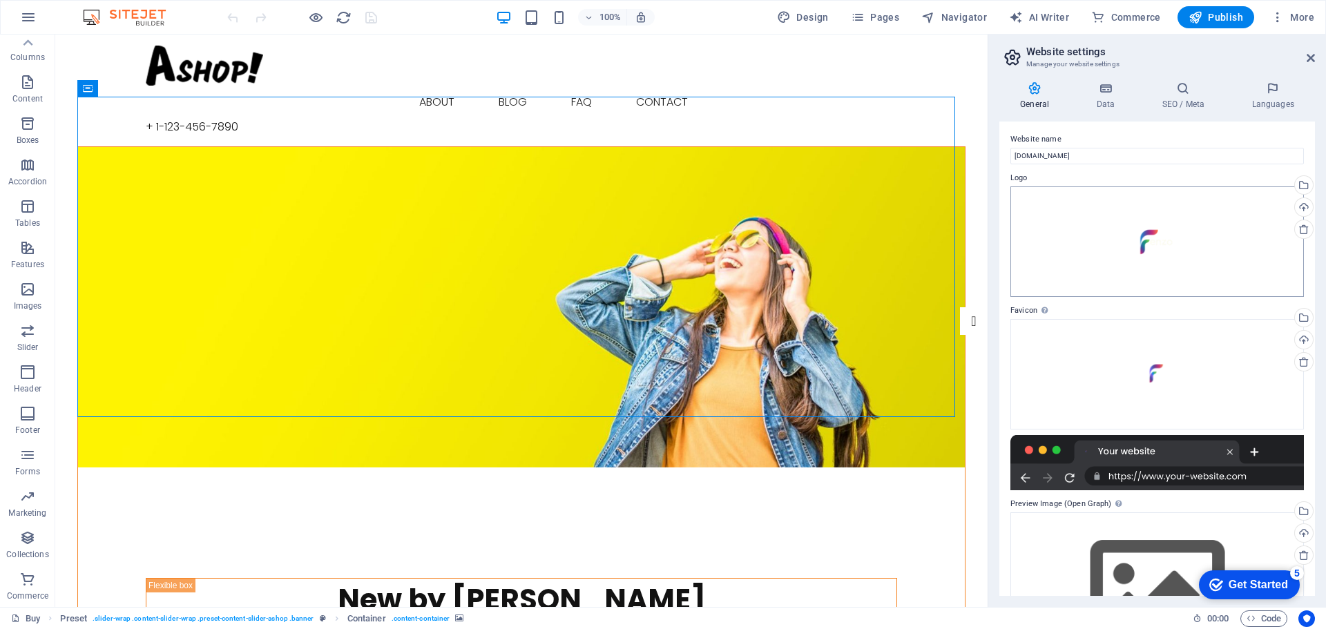
scroll to position [0, 0]
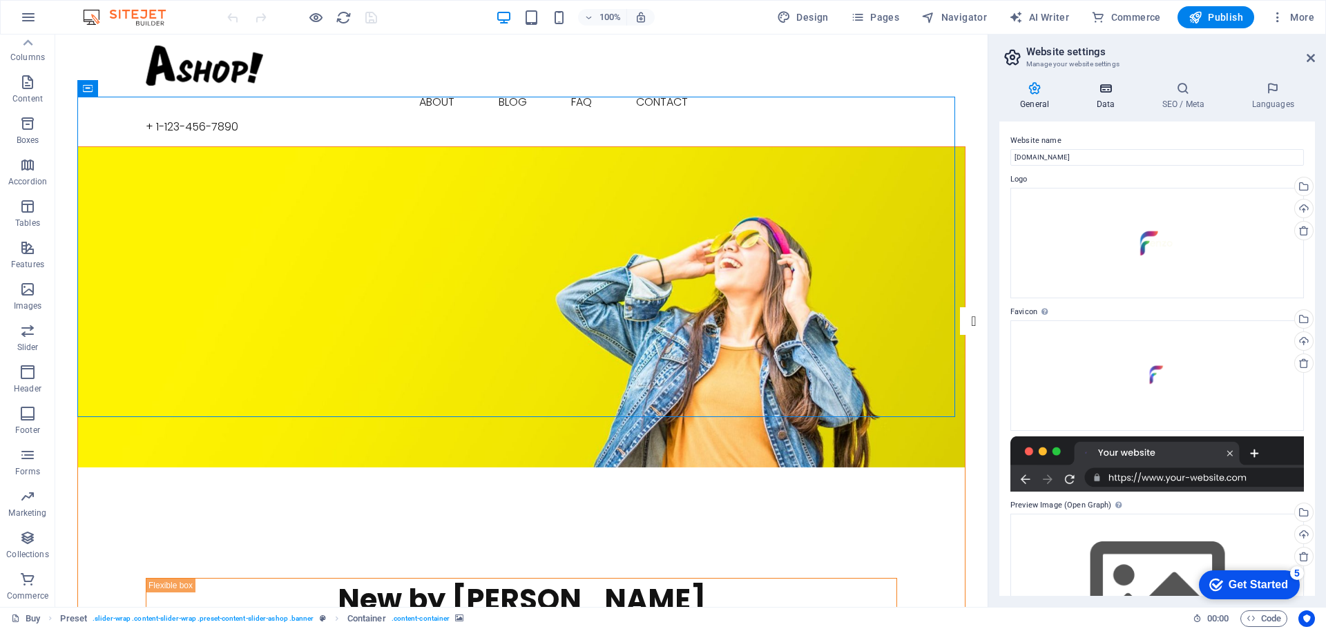
click at [1115, 90] on icon at bounding box center [1105, 88] width 60 height 14
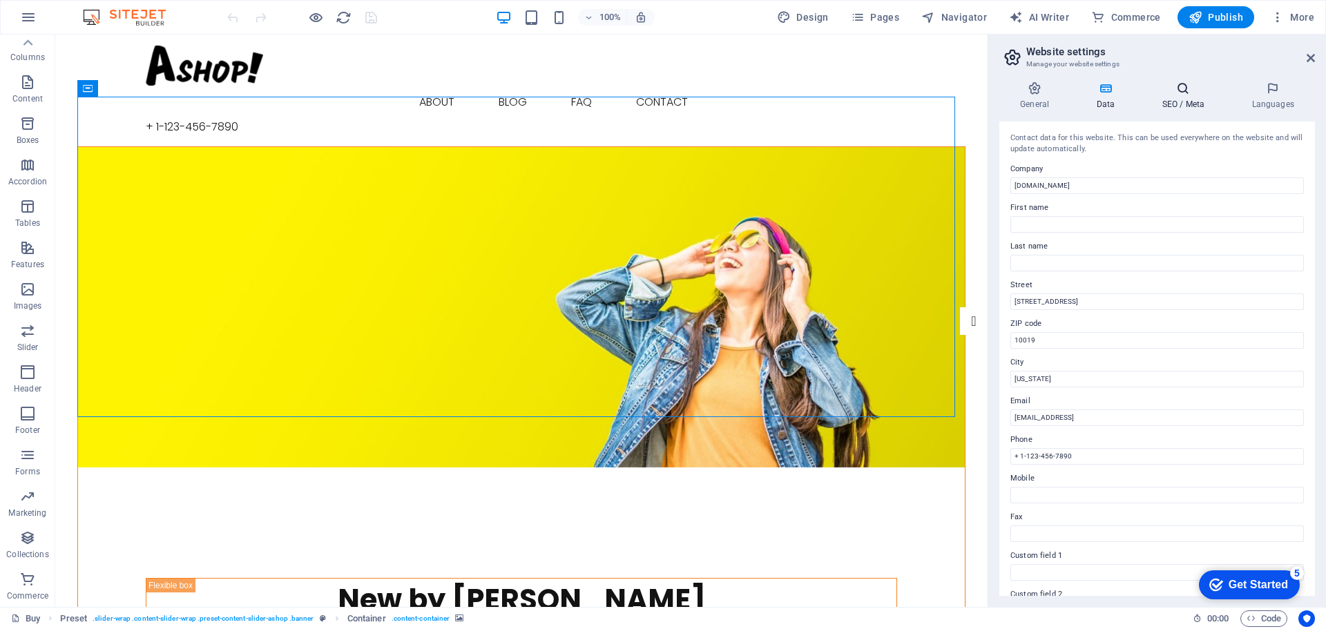
click at [1197, 95] on h4 "SEO / Meta" at bounding box center [1186, 95] width 90 height 29
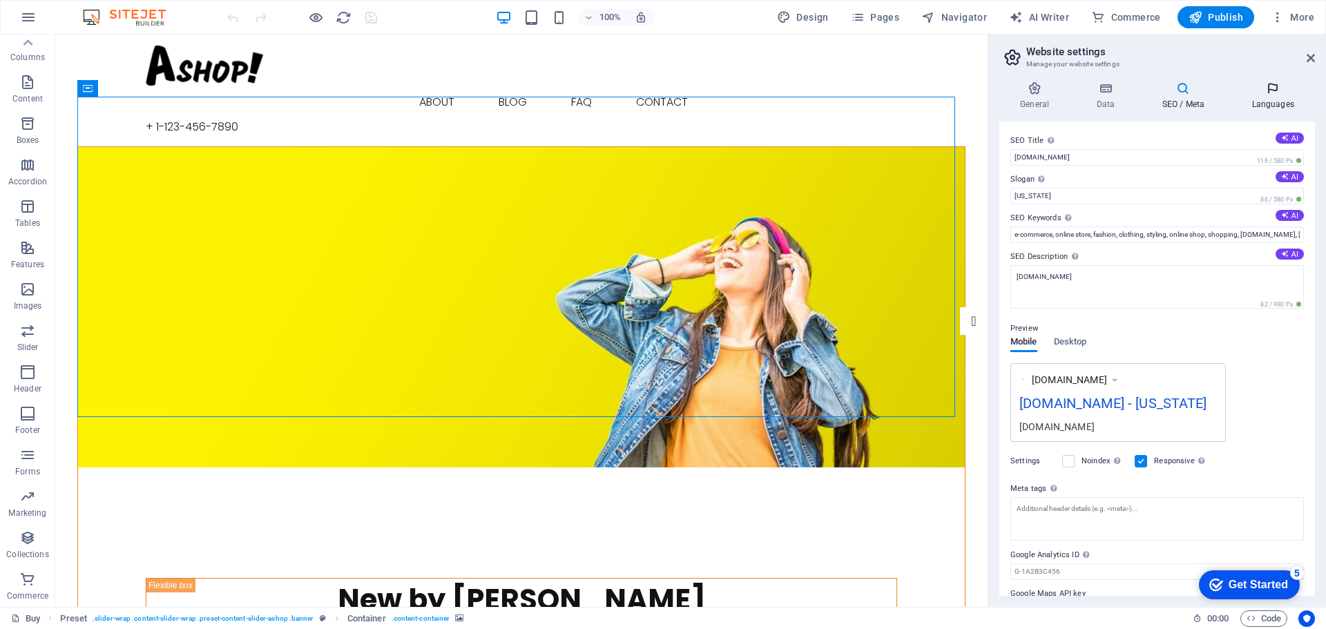
click at [1283, 102] on h4 "Languages" at bounding box center [1273, 95] width 84 height 29
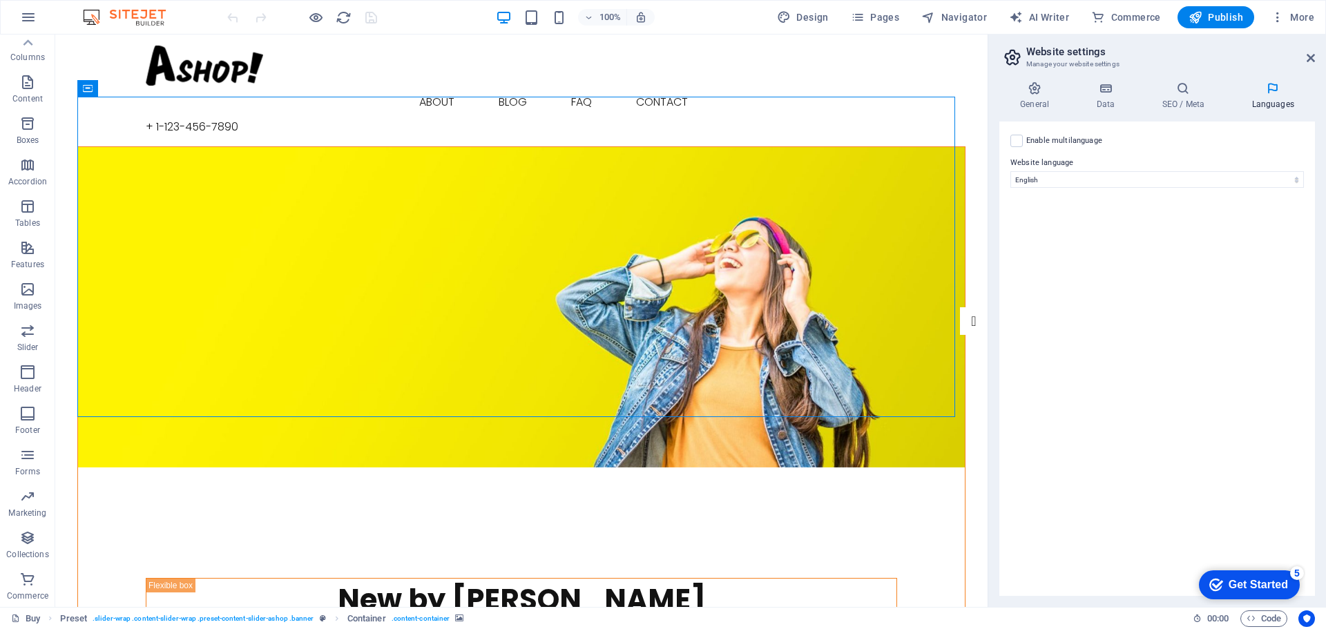
click at [1316, 61] on aside "Website settings Manage your website settings General Data SEO / Meta Languages…" at bounding box center [1156, 321] width 338 height 572
click at [1315, 52] on aside "Website settings Manage your website settings General Data SEO / Meta Languages…" at bounding box center [1156, 321] width 338 height 572
click at [1307, 56] on icon at bounding box center [1310, 57] width 8 height 11
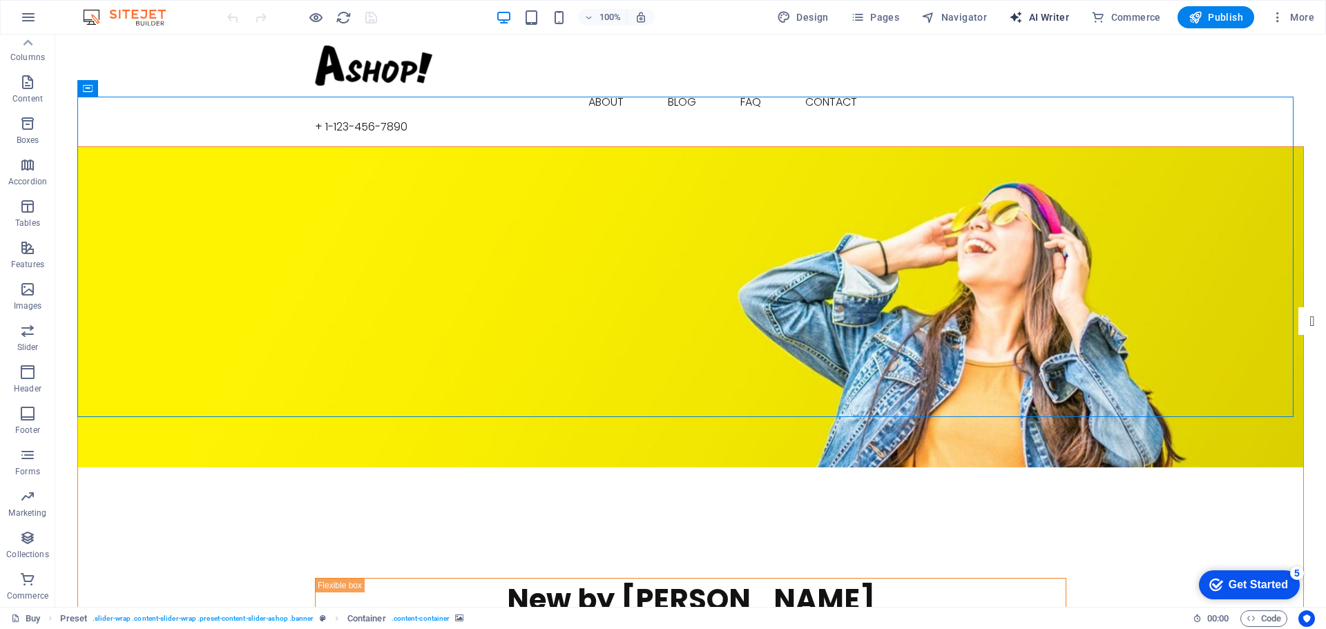
click at [1063, 18] on span "AI Writer" at bounding box center [1039, 17] width 60 height 14
select select "English"
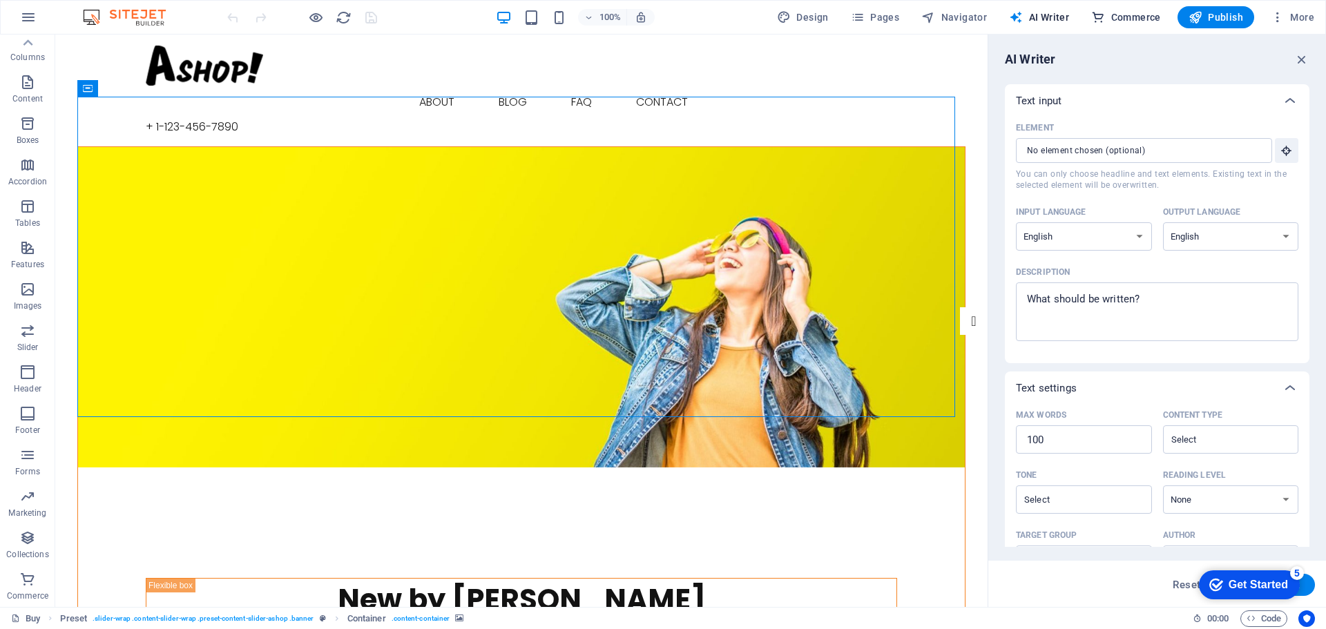
click at [1107, 24] on button "Commerce" at bounding box center [1125, 17] width 81 height 22
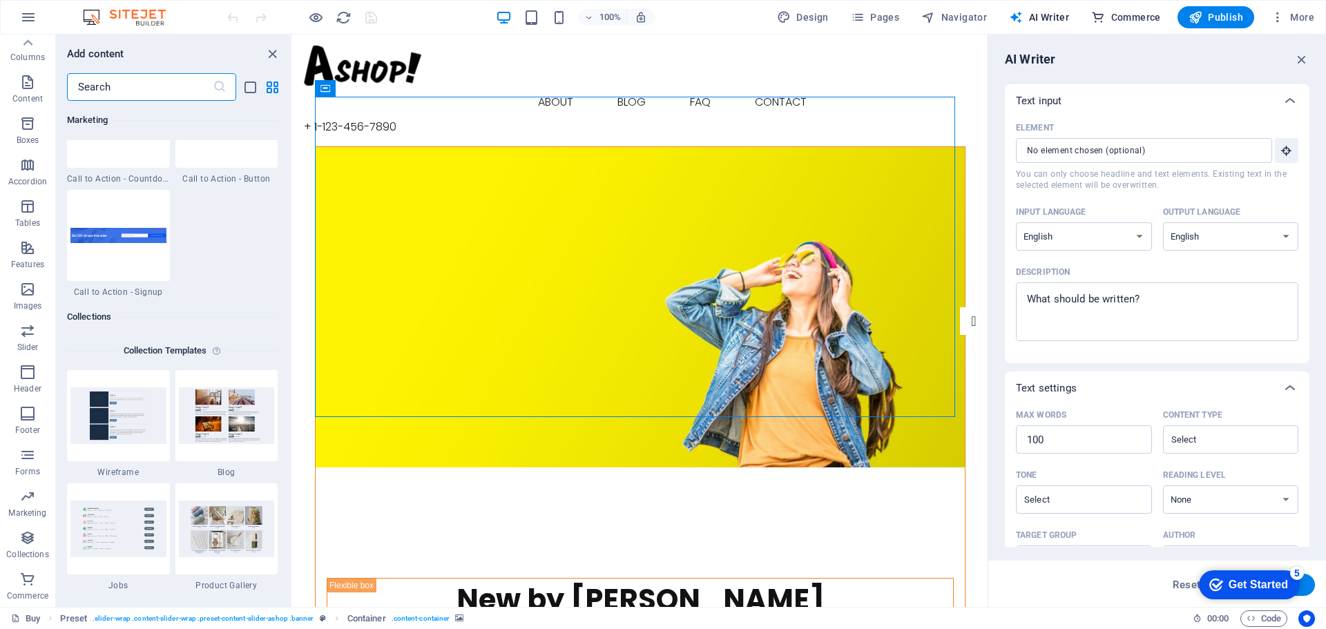
scroll to position [13307, 0]
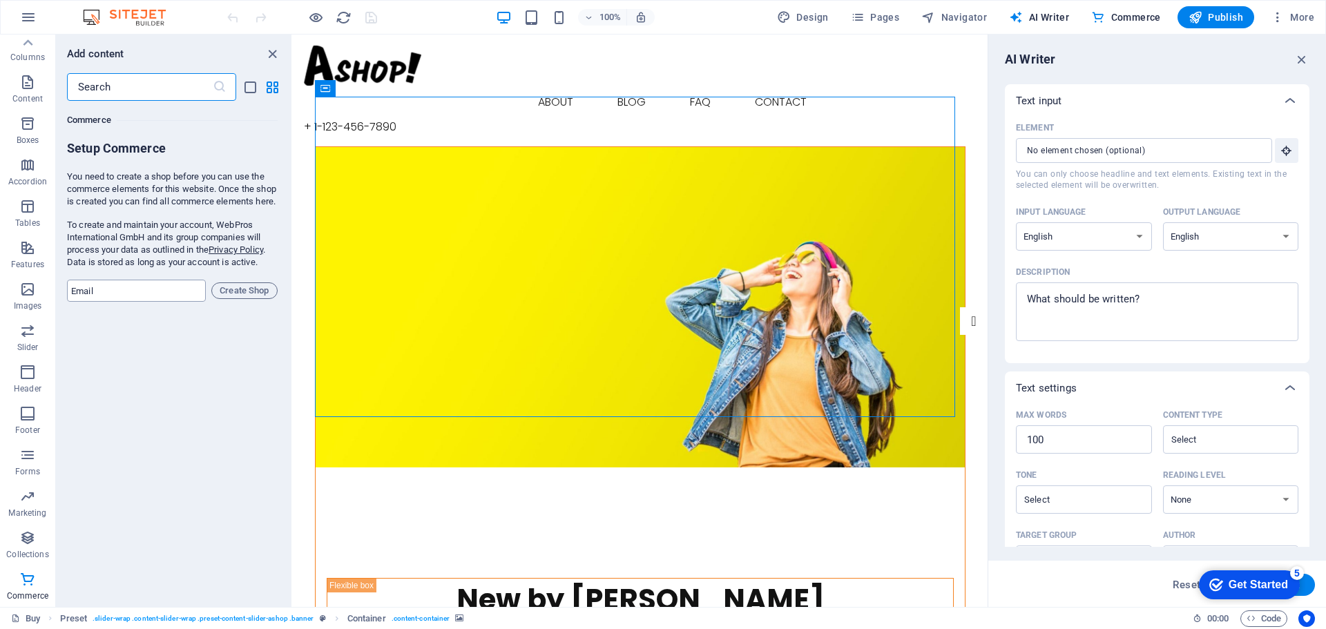
click at [139, 295] on input "email" at bounding box center [136, 291] width 139 height 22
type input "[EMAIL_ADDRESS][DOMAIN_NAME]"
click at [237, 293] on form "Setup Commerce You need to create a shop before you can use the commerce elemen…" at bounding box center [172, 221] width 211 height 162
click at [238, 299] on span "Create Shop" at bounding box center [245, 290] width 54 height 17
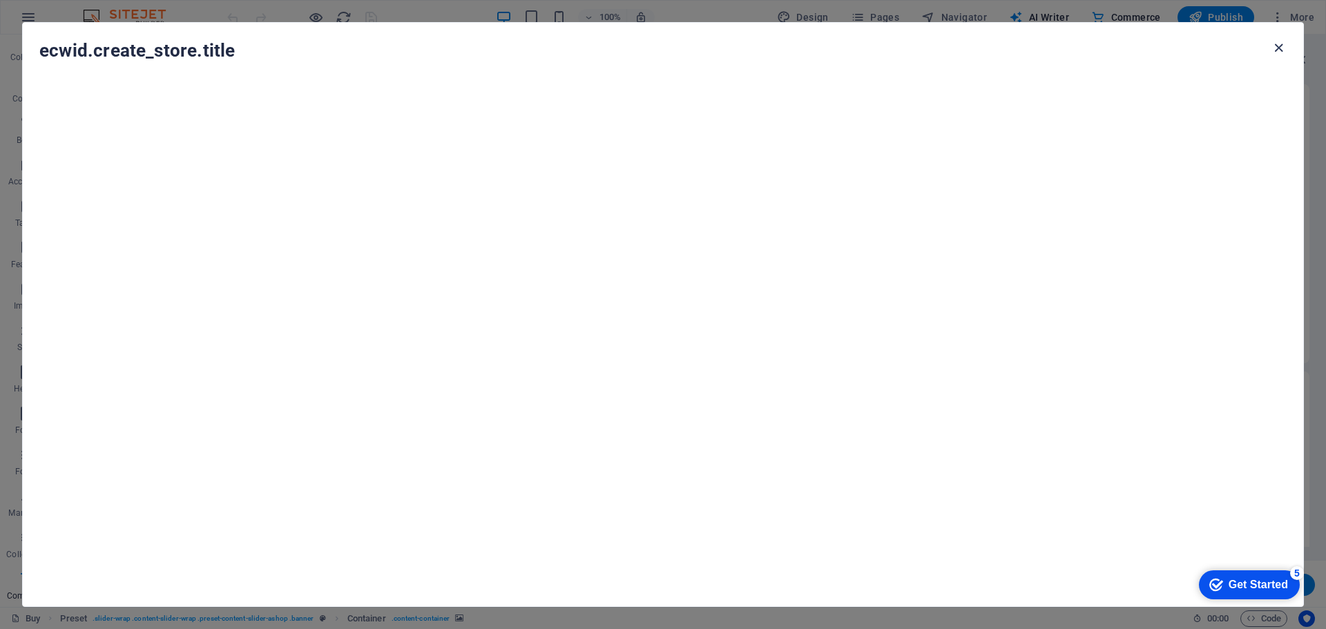
click at [1278, 52] on icon "button" at bounding box center [1279, 48] width 16 height 16
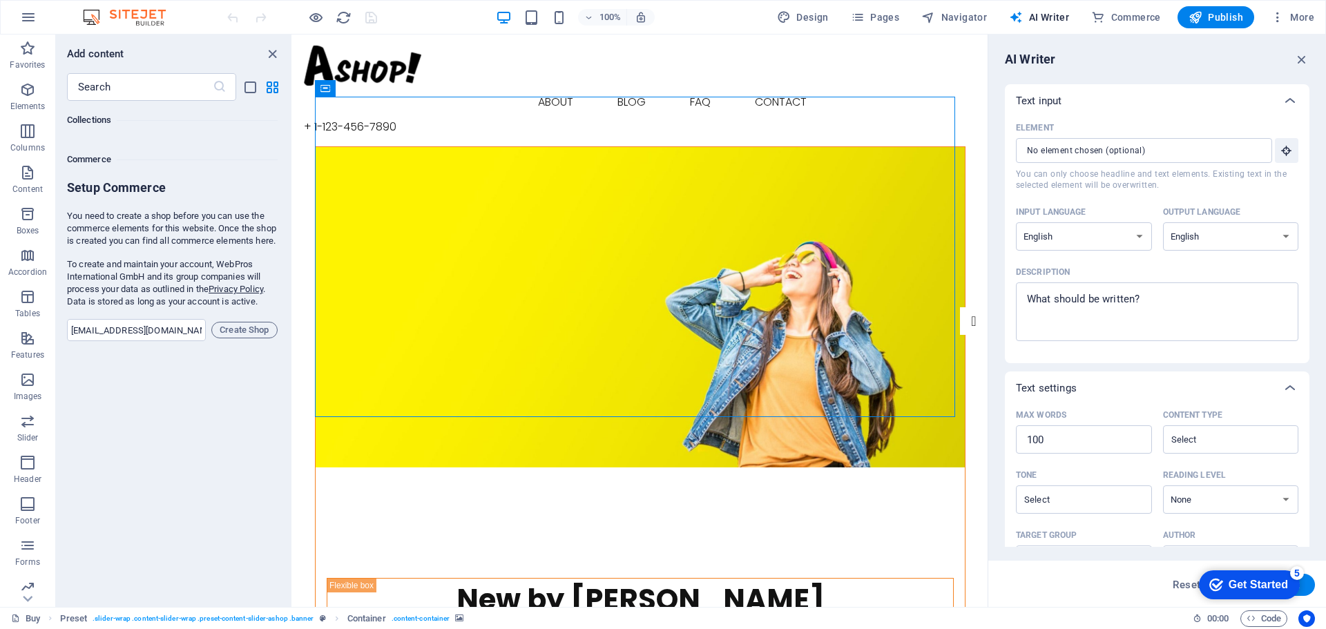
scroll to position [13238, 0]
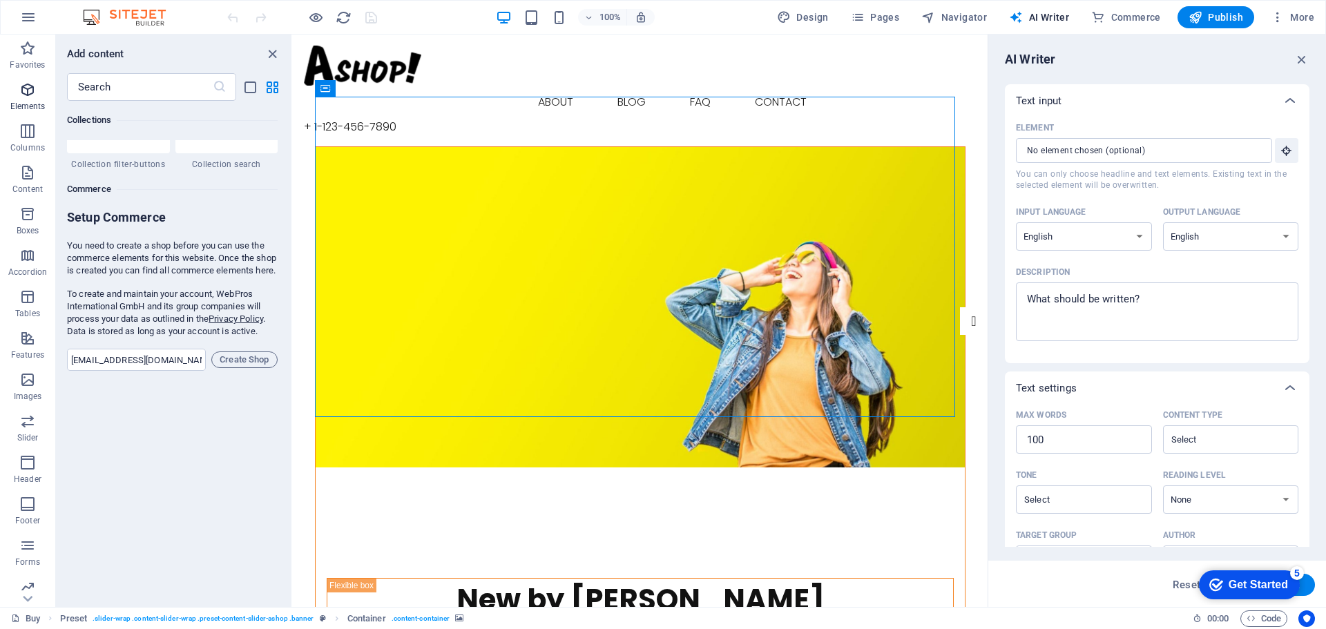
click at [30, 95] on icon "button" at bounding box center [27, 89] width 17 height 17
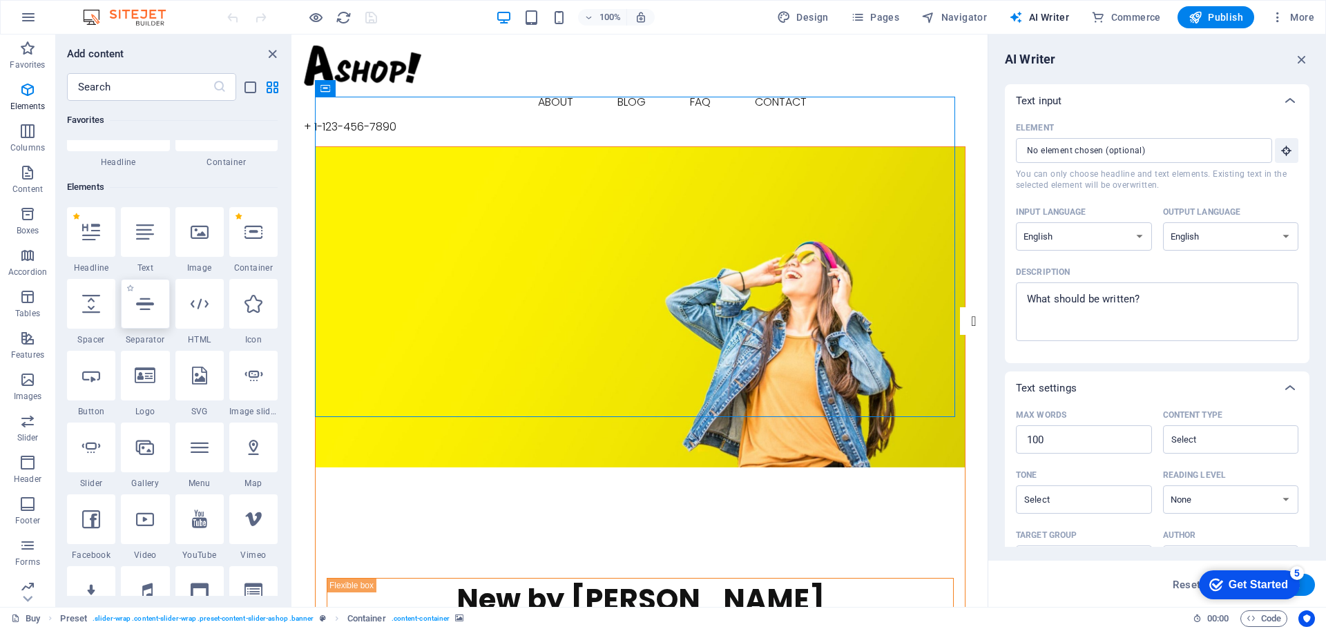
scroll to position [78, 0]
click at [37, 20] on button "button" at bounding box center [28, 17] width 33 height 33
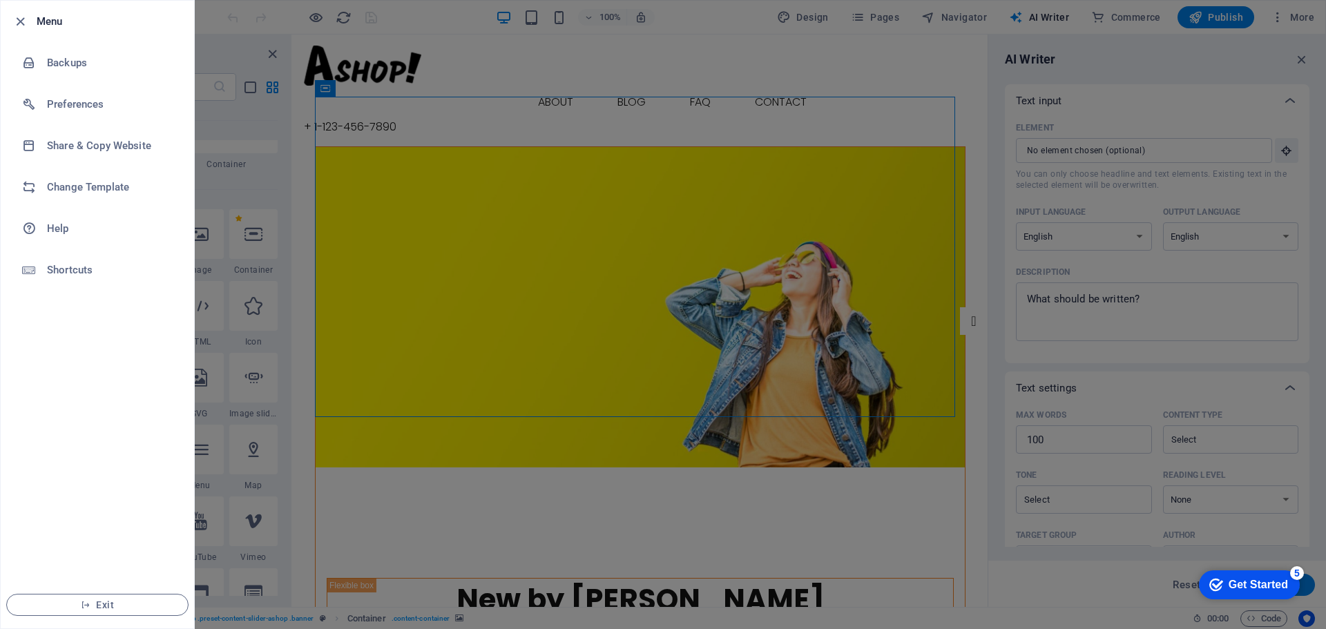
click at [282, 155] on div at bounding box center [663, 314] width 1326 height 629
